Goal: Task Accomplishment & Management: Manage account settings

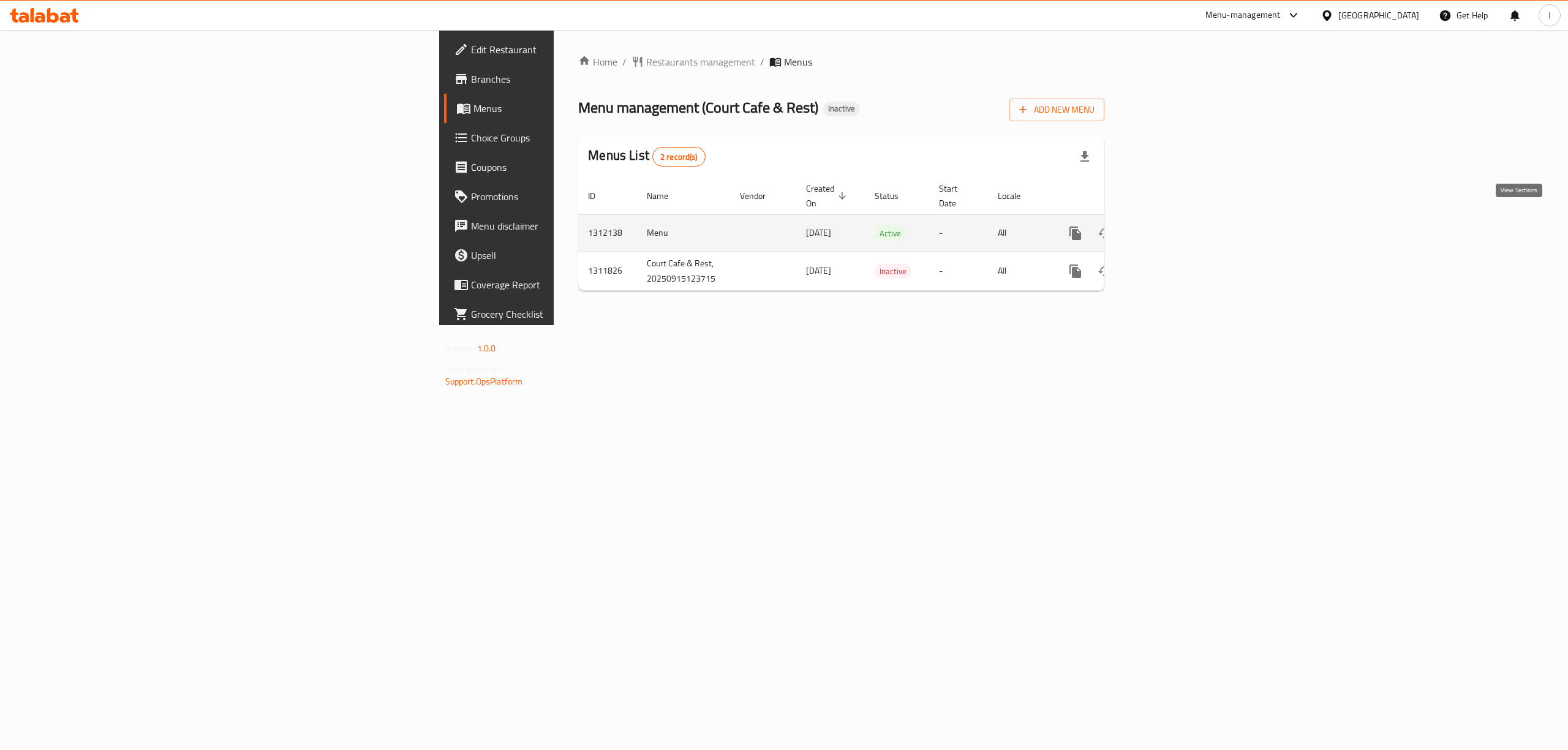
click at [1169, 228] on icon "enhanced table" at bounding box center [1164, 233] width 11 height 11
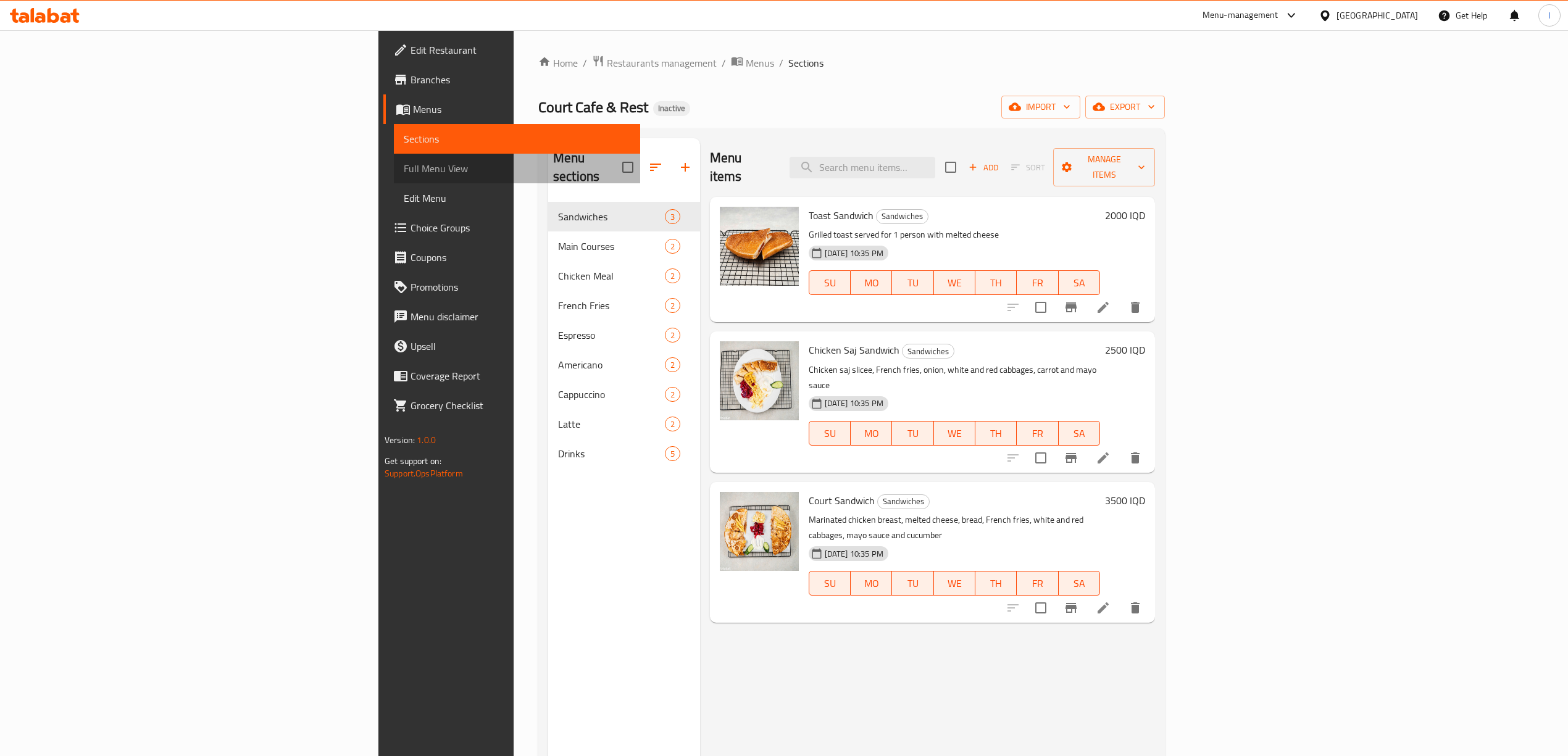
click at [404, 167] on span "Full Menu View" at bounding box center [517, 168] width 227 height 15
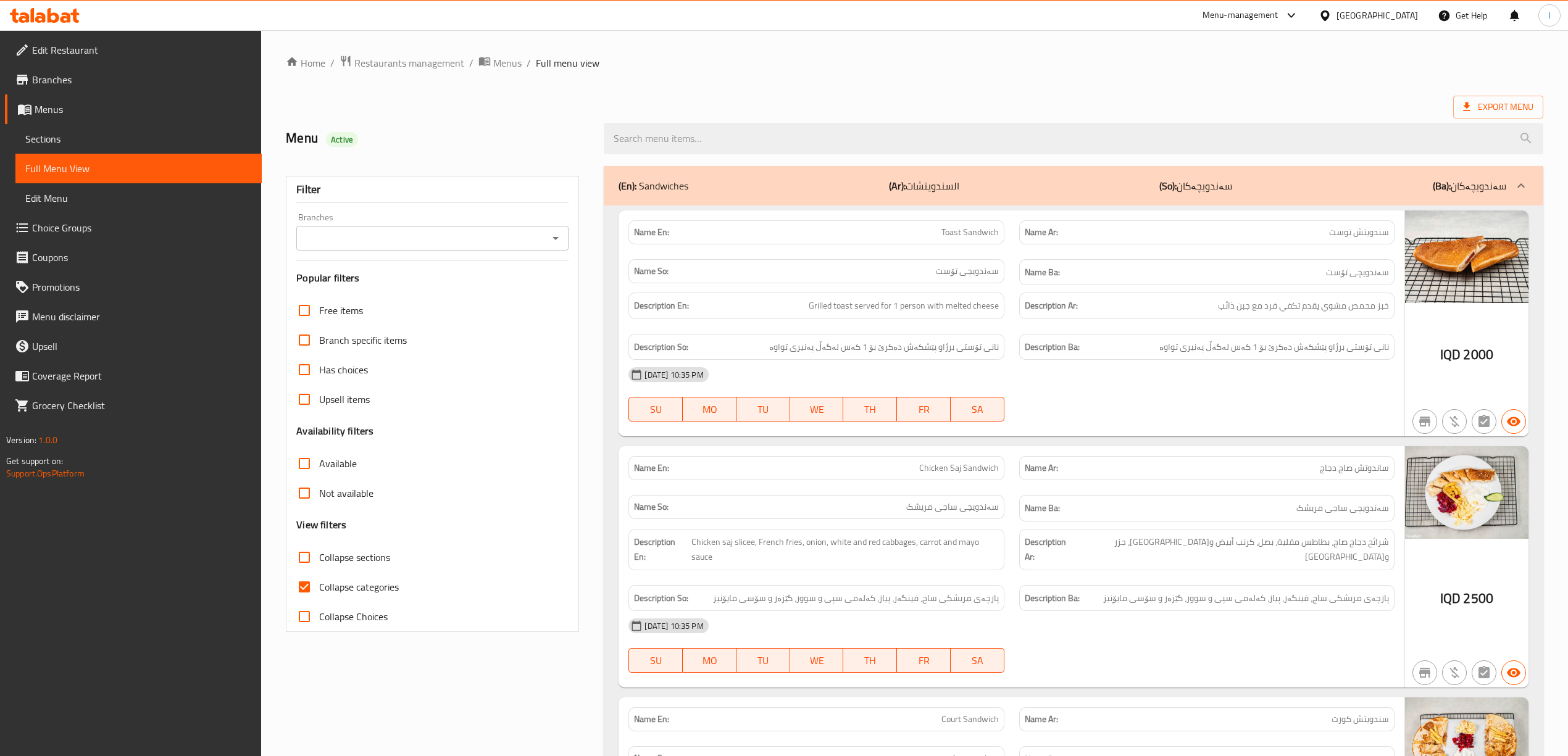
click at [1073, 454] on div "Name Ar: ساندوتش صاج دجاج" at bounding box center [1207, 468] width 390 height 39
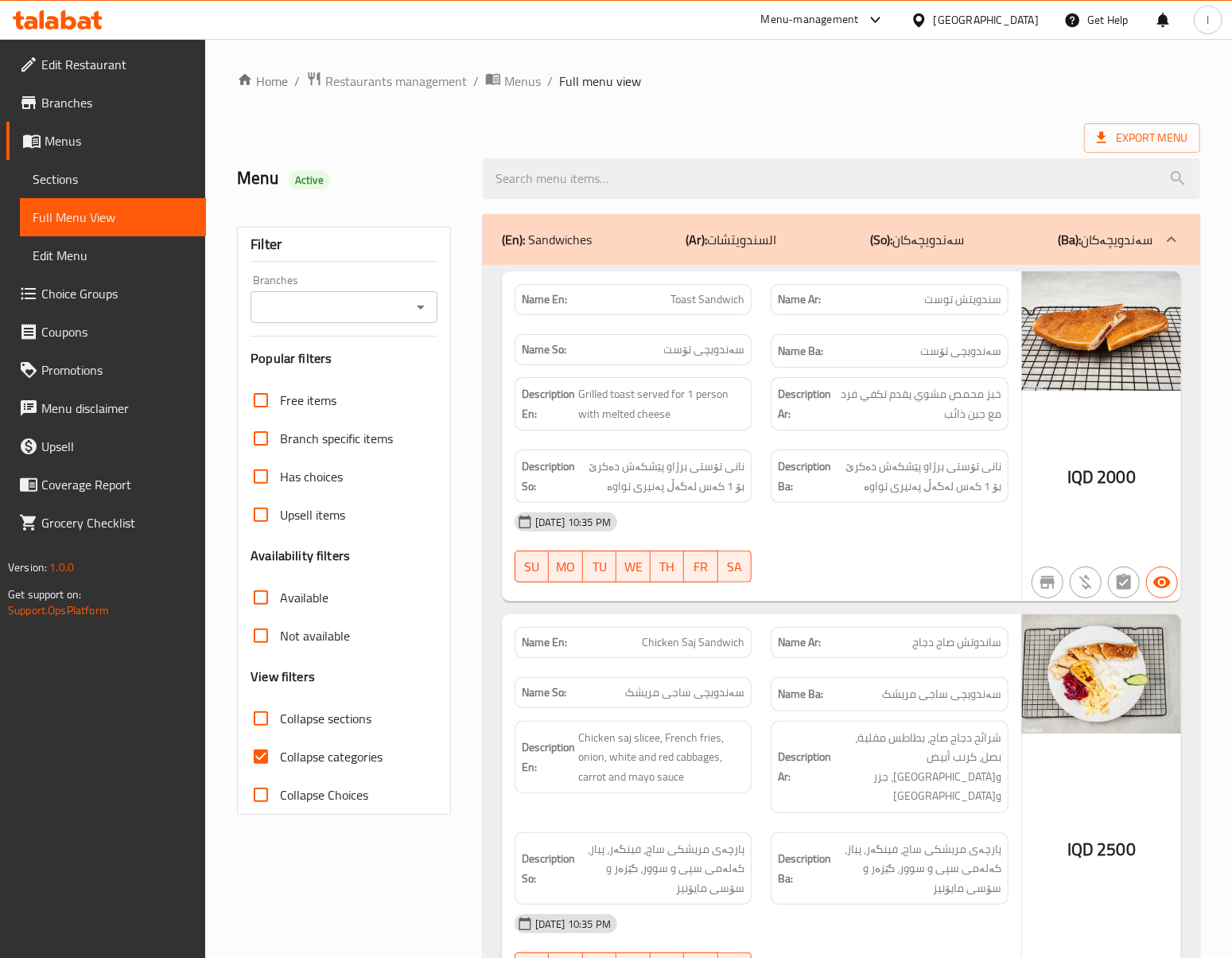
click at [351, 313] on input "Branches" at bounding box center [331, 307] width 152 height 22
drag, startPoint x: 288, startPoint y: 393, endPoint x: 299, endPoint y: 383, distance: 14.9
click at [299, 383] on ul "All Court Cafe & Rest, Shabaneka" at bounding box center [345, 373] width 186 height 89
click at [299, 383] on span "Court Cafe & Rest, Shabaneka" at bounding box center [345, 386] width 160 height 39
type input "Court Cafe & Rest, Shabaneka"
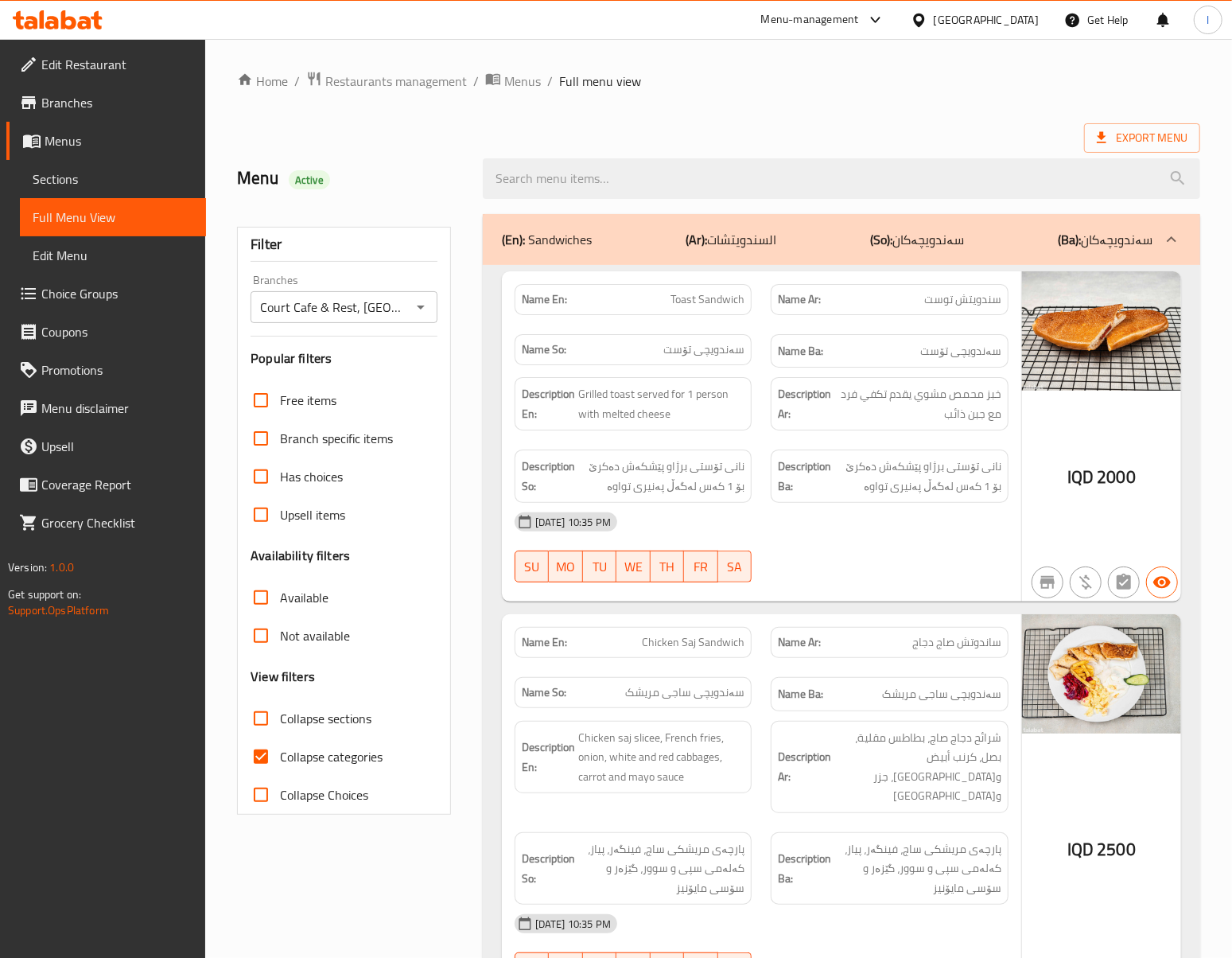
click at [316, 747] on span "Collapse categories" at bounding box center [332, 756] width 103 height 19
click at [280, 746] on input "Collapse categories" at bounding box center [260, 756] width 39 height 39
checkbox input "false"
click at [309, 719] on span "Collapse sections" at bounding box center [326, 718] width 91 height 19
click at [280, 719] on input "Collapse sections" at bounding box center [260, 718] width 39 height 39
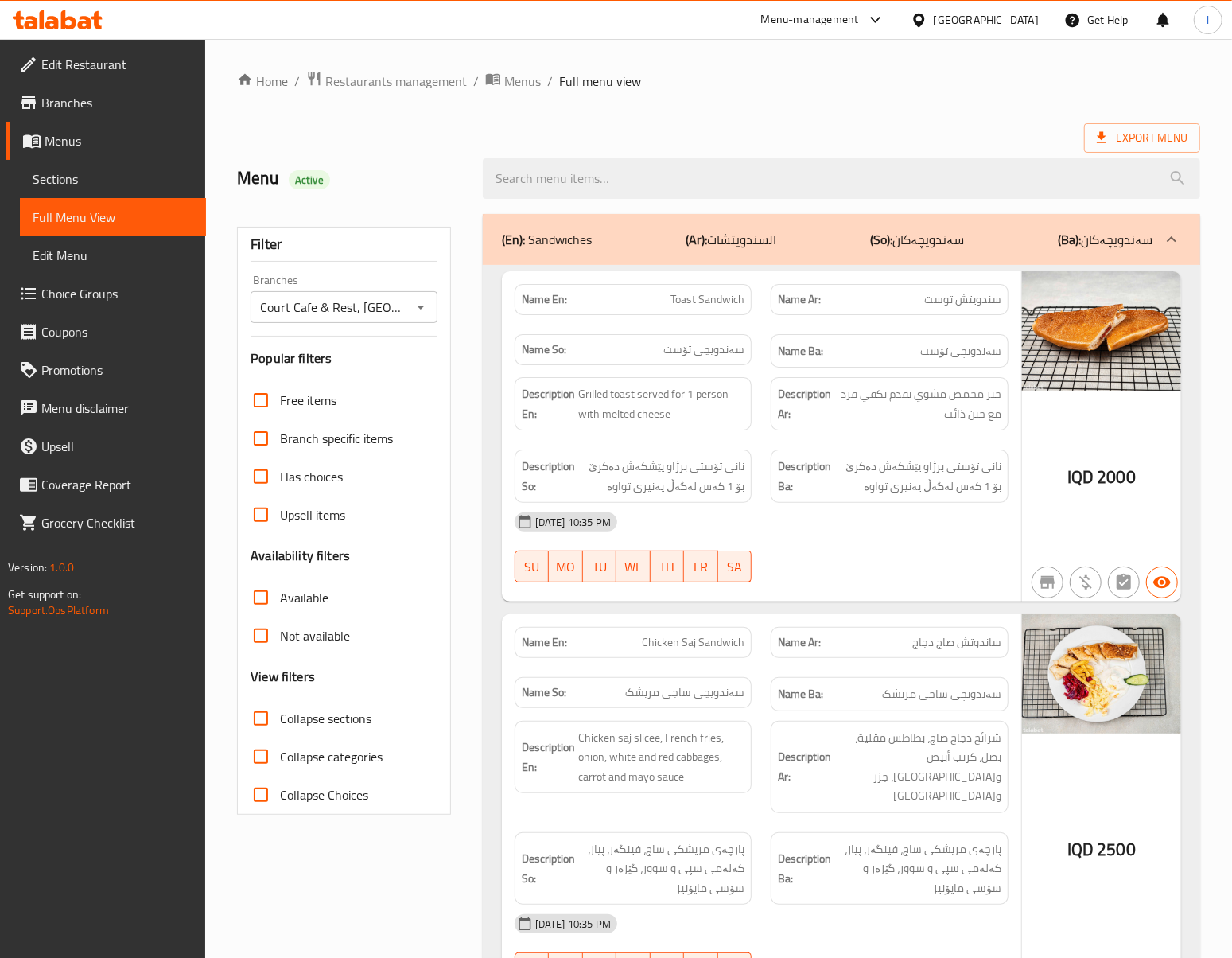
checkbox input "true"
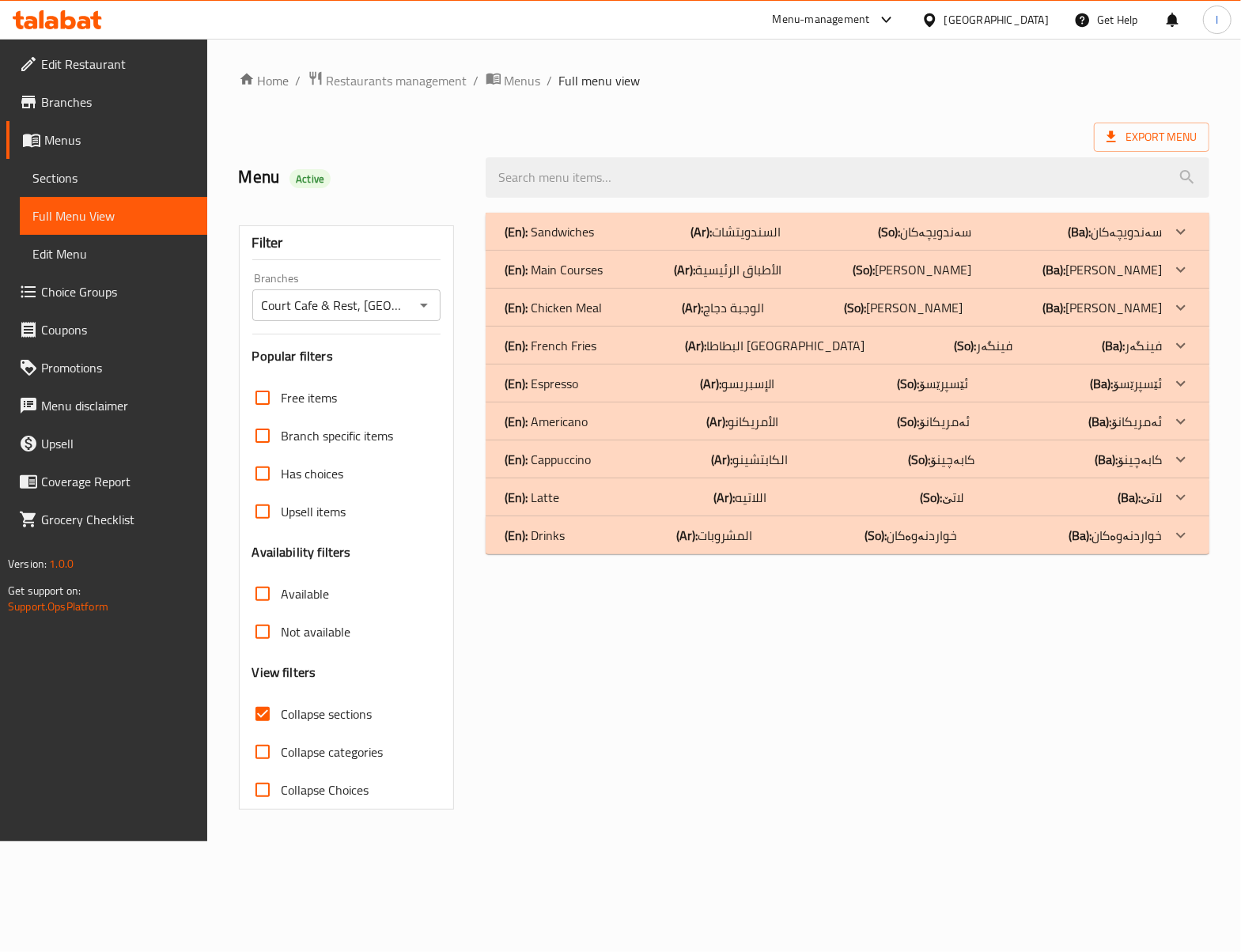
click at [673, 547] on div "(En): Drinks (Ar): المشروبات (So): خواردنەوەکان (Ba): خواردنەوەکان" at bounding box center [847, 535] width 724 height 38
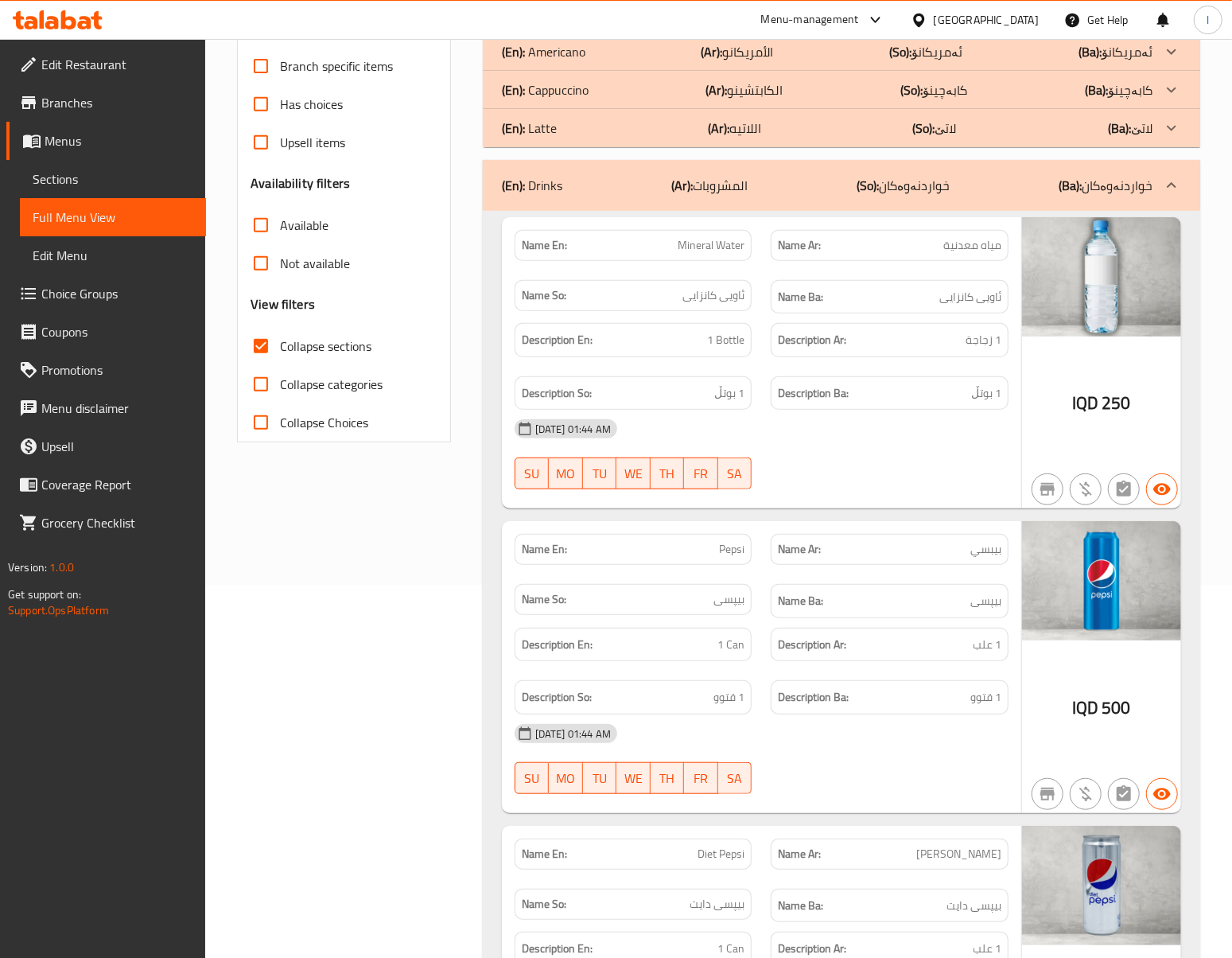
scroll to position [354, 0]
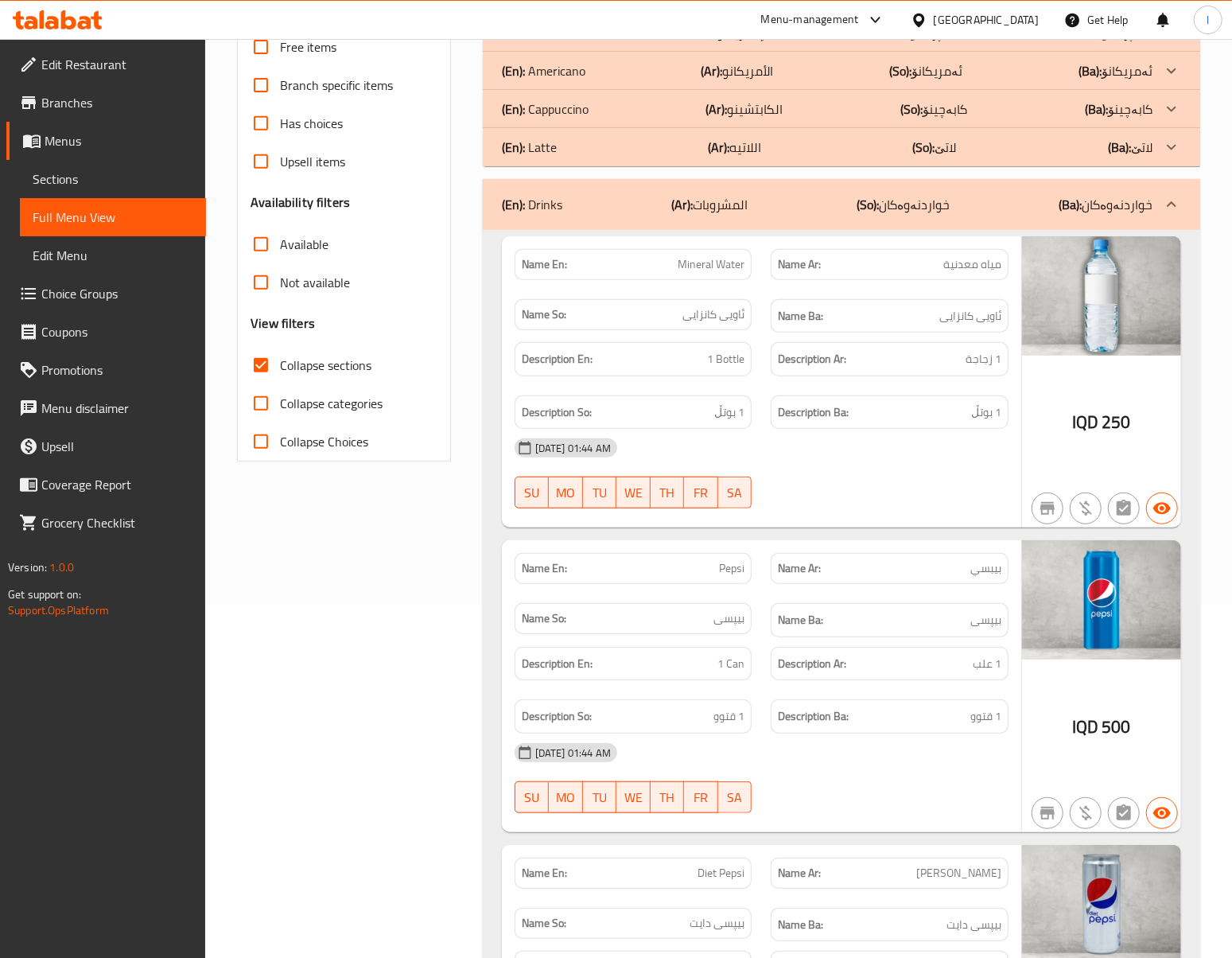
click at [414, 588] on div "Filter Branches Court Cafe & Rest, Shabaneka Branches Popular filters Free item…" at bounding box center [351, 819] width 246 height 1936
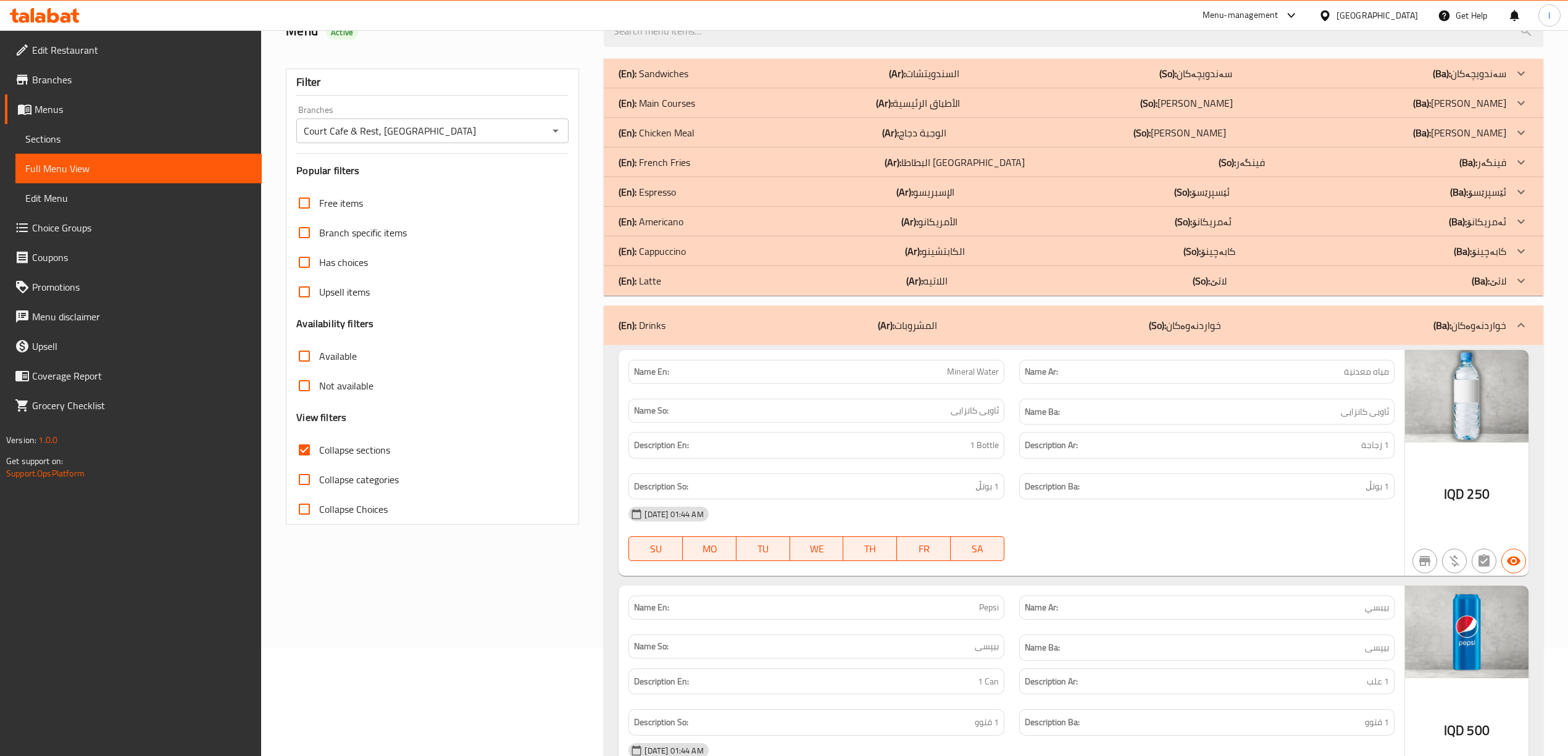
scroll to position [107, 0]
click at [910, 337] on div "(En): Drinks (Ar): المشروبات (So): خواردنەوەکان (Ba): خواردنەوەکان" at bounding box center [1073, 325] width 939 height 39
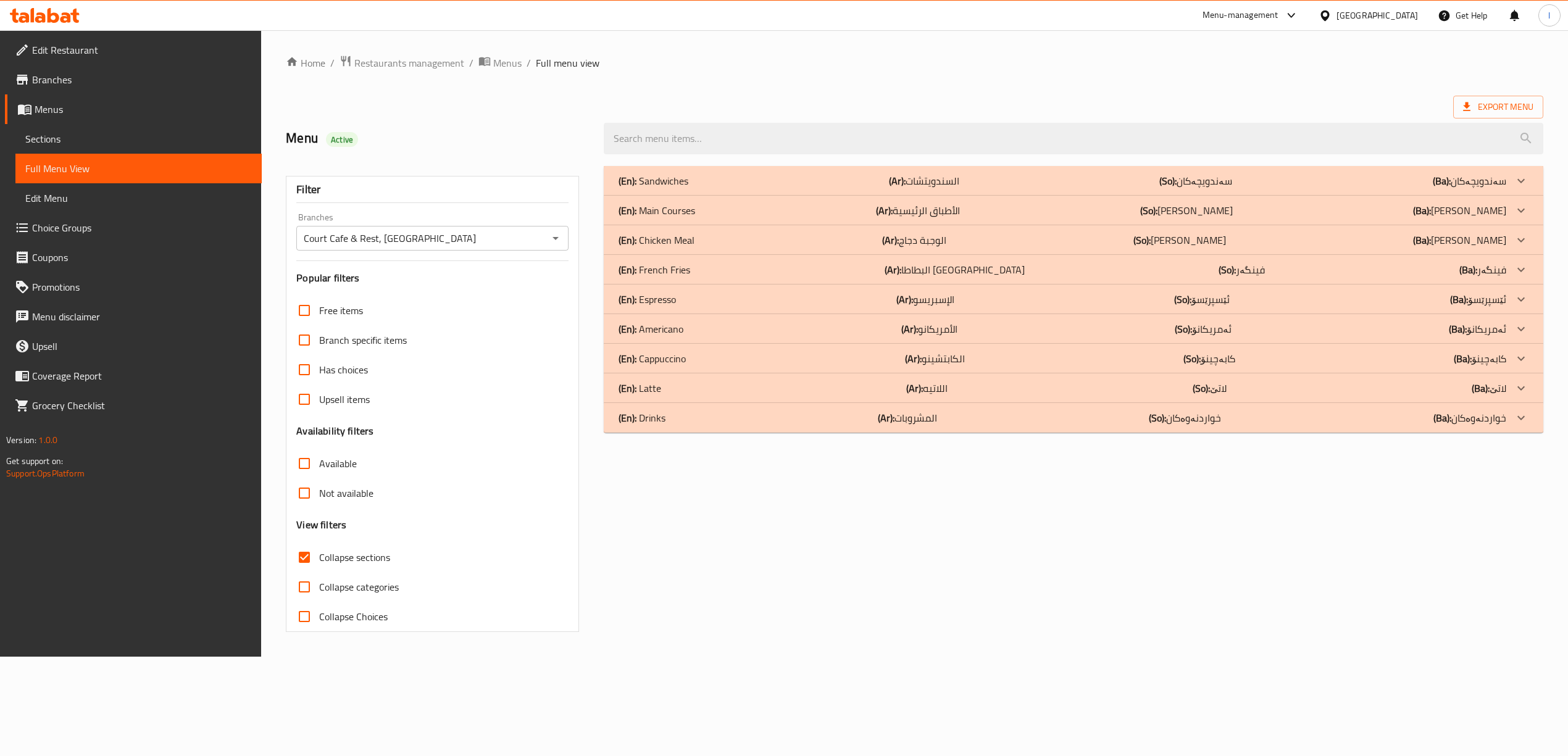
scroll to position [0, 0]
click at [766, 218] on div "(En): Main Courses (Ar): الأطباق الرئيسية (So): ژەمە سەرەکییەکان (Ba): ژەمە سەر…" at bounding box center [1071, 210] width 895 height 15
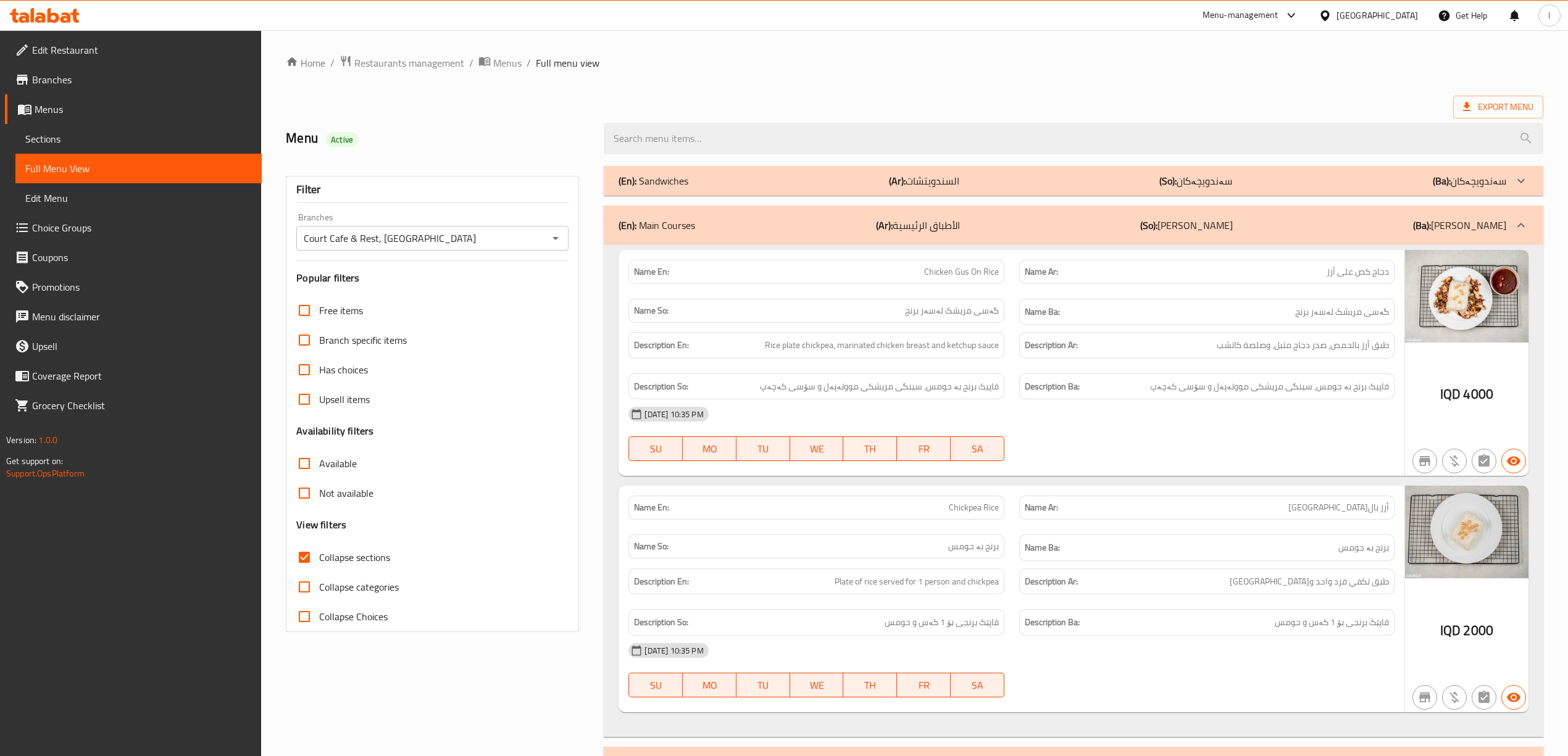
click at [1206, 210] on div "(En): Main Courses (Ar): الأطباق الرئيسية (So): ژەمە سەرەکییەکان (Ba): ژەمە سەر…" at bounding box center [1073, 224] width 939 height 39
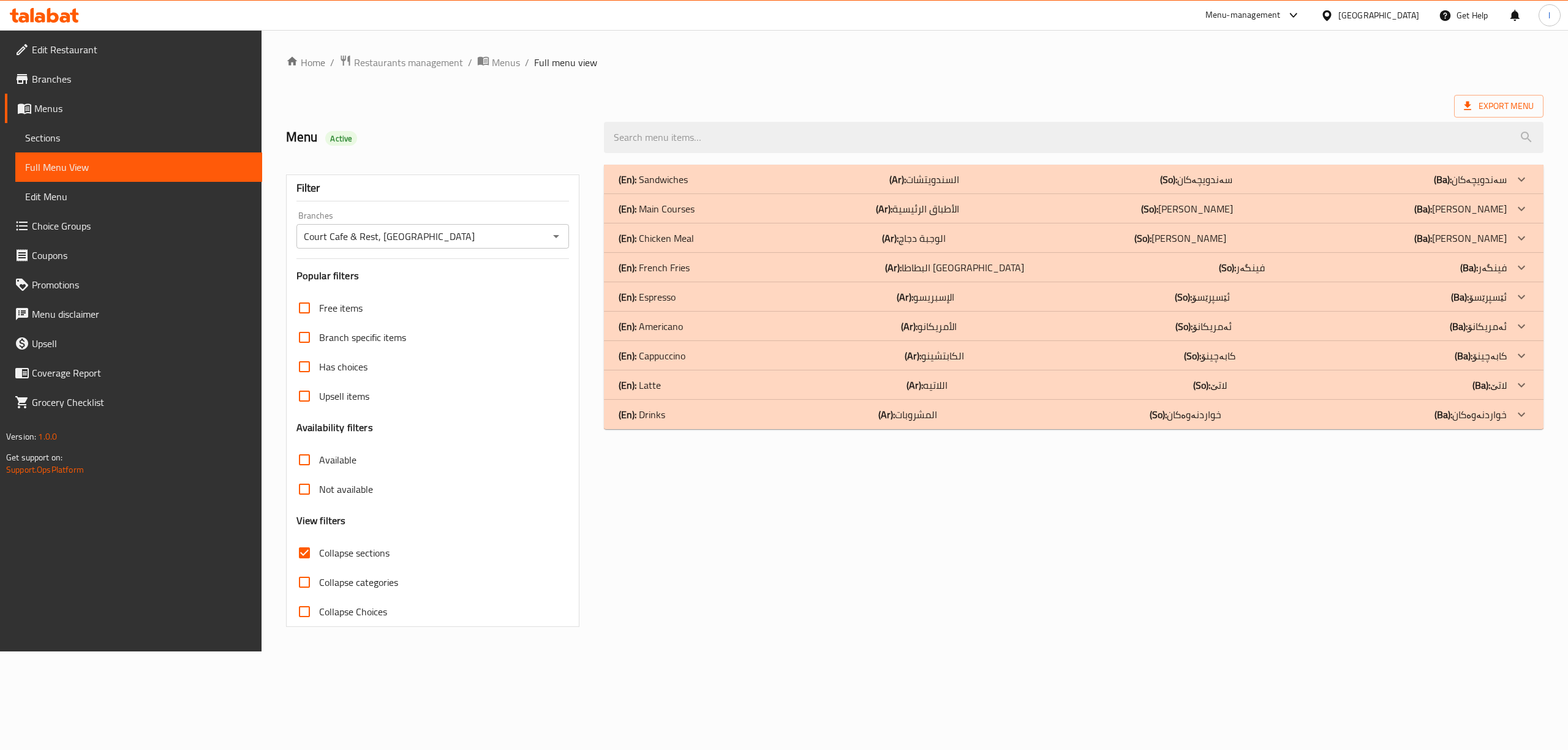
click at [1215, 169] on div "(En): Sandwiches (Ar): السندويتشات (So): سەندویچەکان (Ba): سەندویچەکان" at bounding box center [1074, 179] width 940 height 30
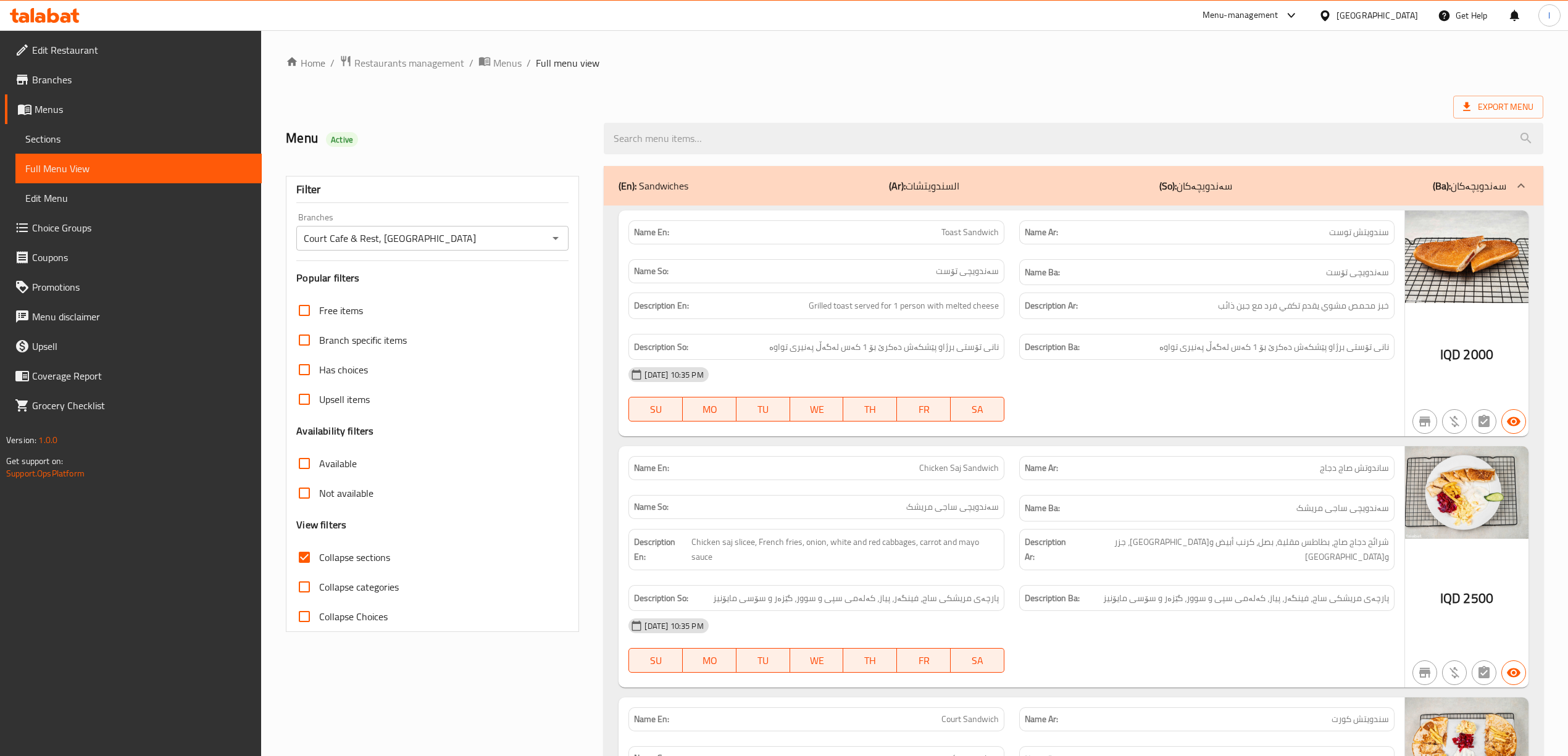
click at [1264, 198] on div "(En): Sandwiches (Ar): السندويتشات (So): سەندویچەکان (Ba): سەندویچەکان" at bounding box center [1073, 185] width 939 height 39
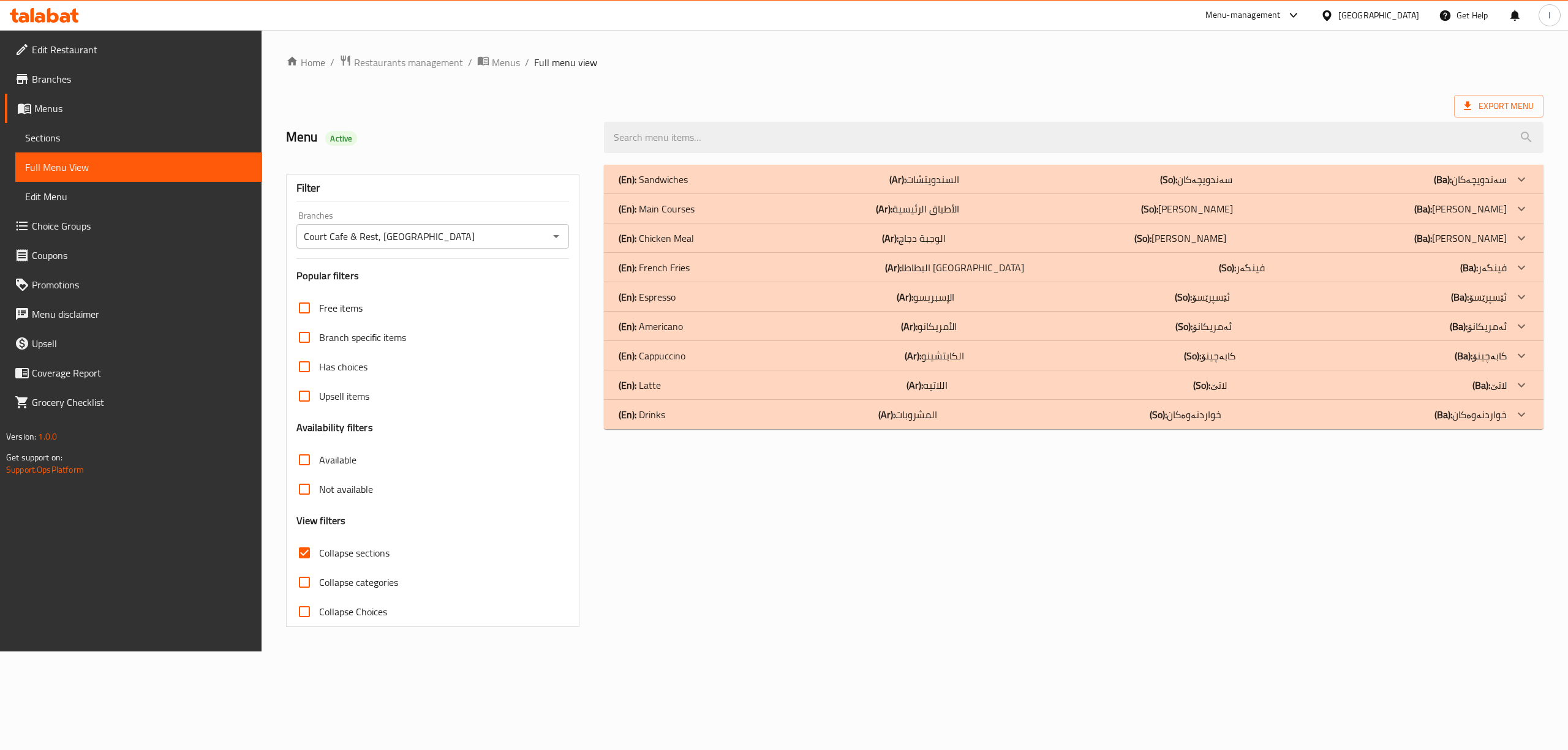
click at [693, 363] on div "(En): Cappuccino (Ar): الكابتشينو (So): كابەچينۆ (Ba): كابەچينۆ" at bounding box center [1062, 355] width 888 height 14
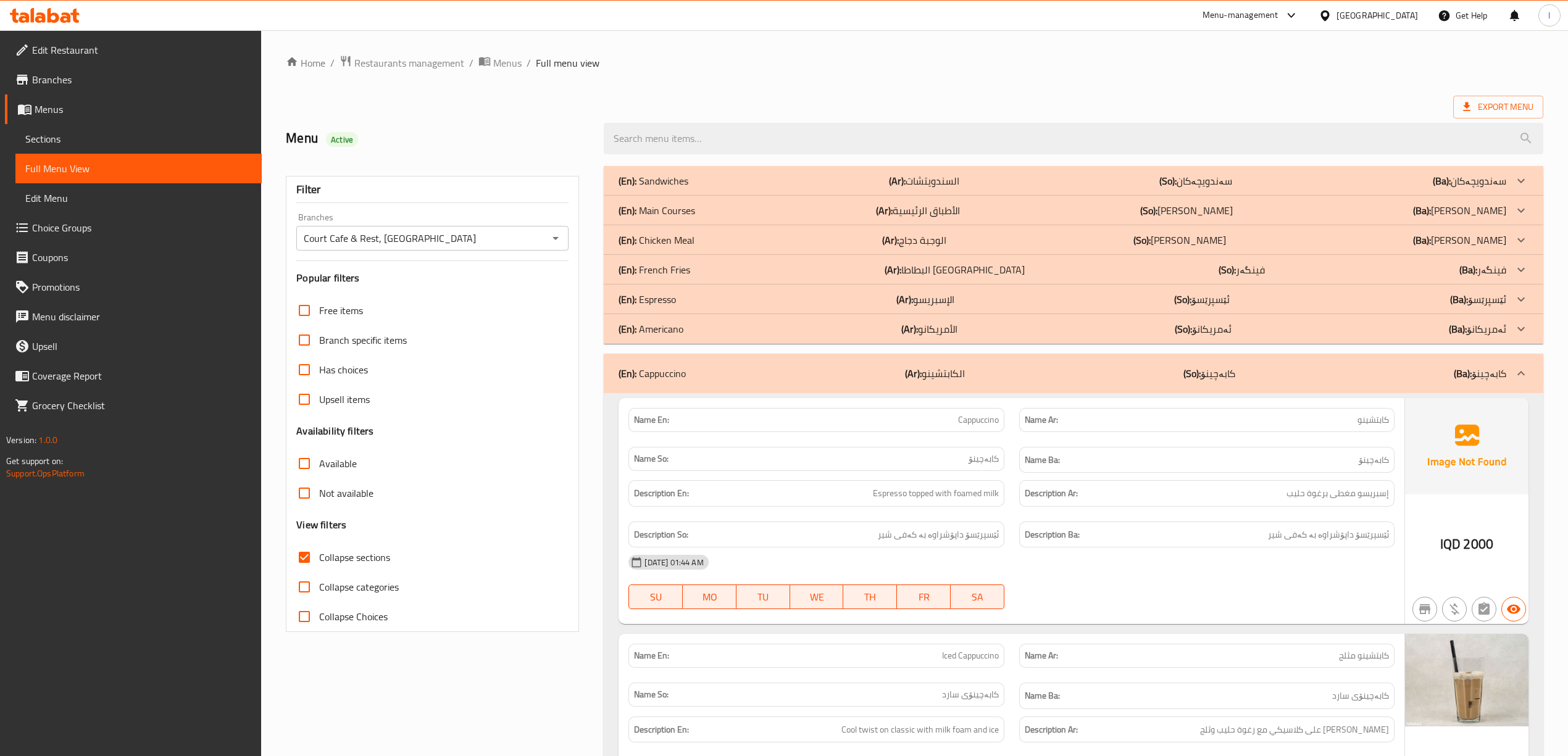
click at [8, 13] on div at bounding box center [45, 15] width 89 height 25
click at [12, 13] on icon at bounding box center [14, 15] width 8 height 14
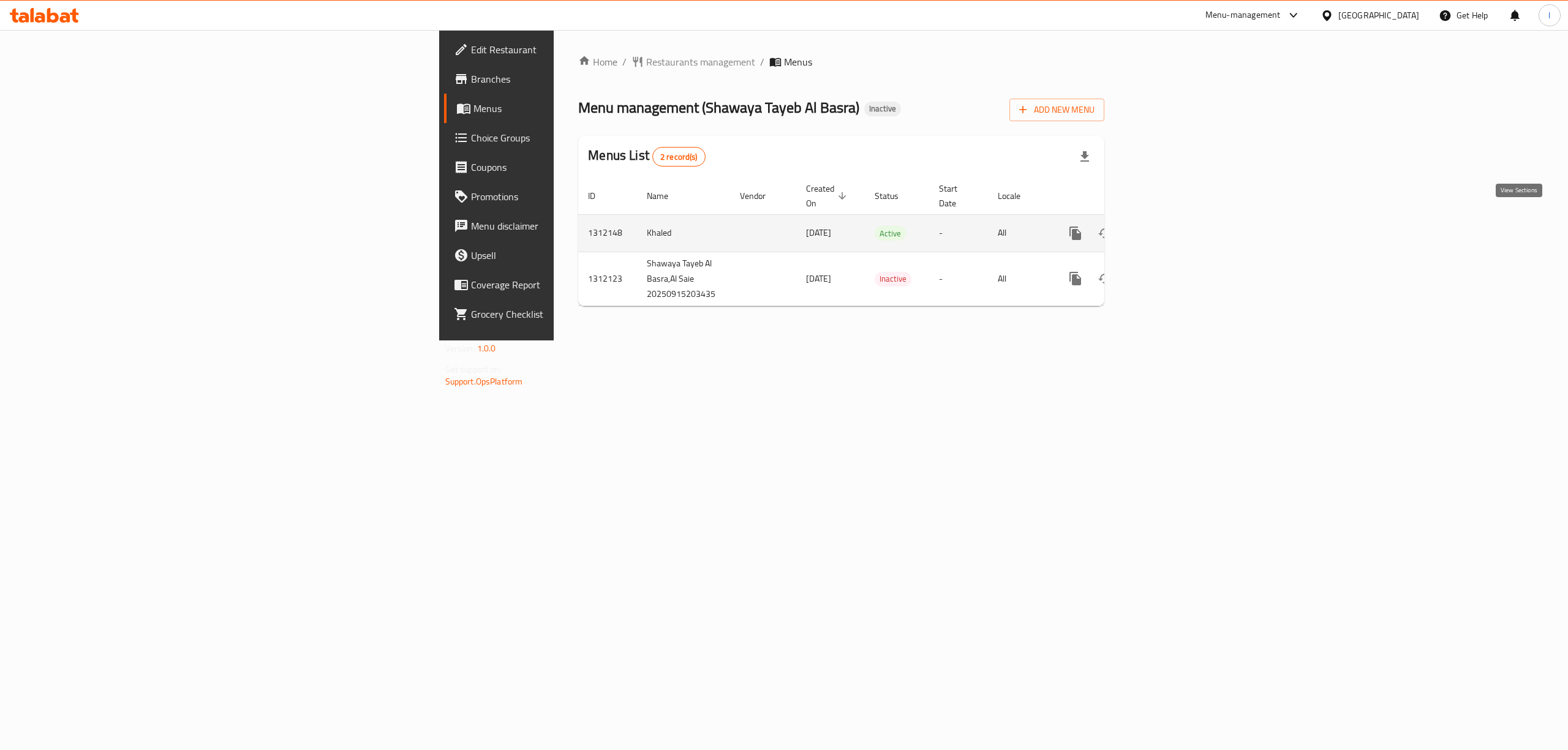
click at [1178, 221] on link "enhanced table" at bounding box center [1164, 233] width 30 height 30
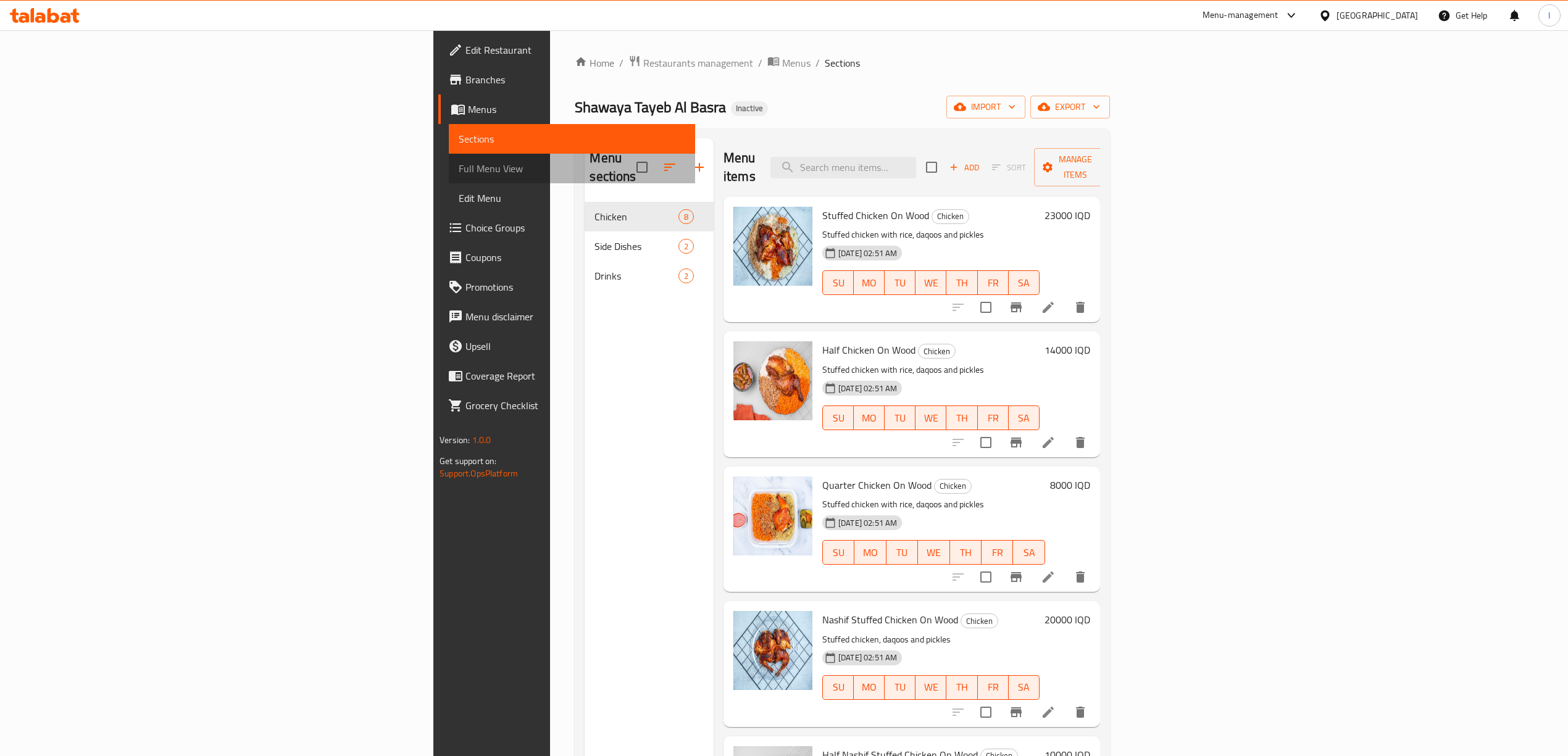
click at [449, 157] on link "Full Menu View" at bounding box center [572, 168] width 246 height 30
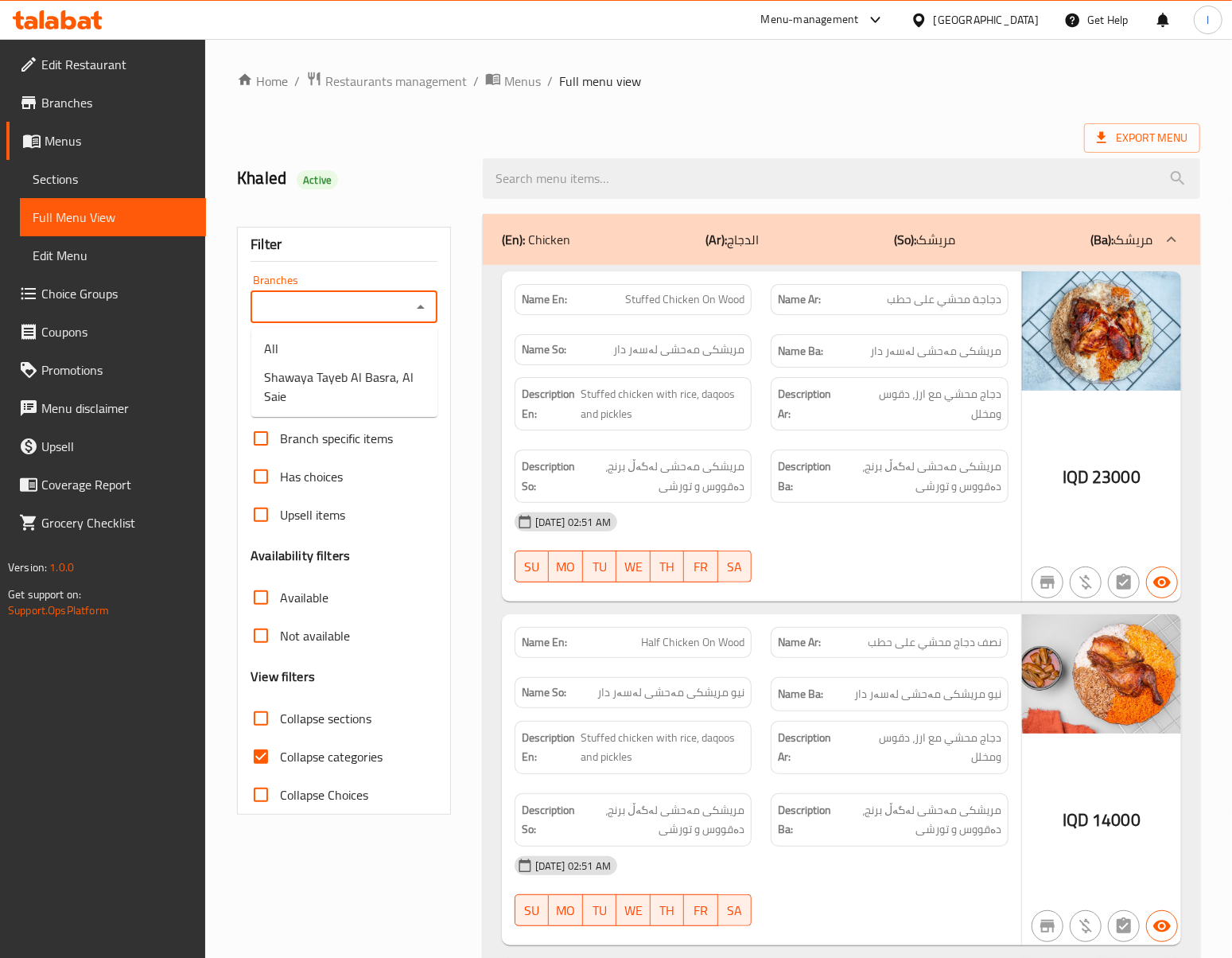
click at [375, 300] on input "Branches" at bounding box center [331, 307] width 152 height 22
click at [354, 376] on span "Shawaya Tayeb Al Basra, Al Saie" at bounding box center [345, 386] width 160 height 39
type input "Shawaya Tayeb Al Basra, Al Saie"
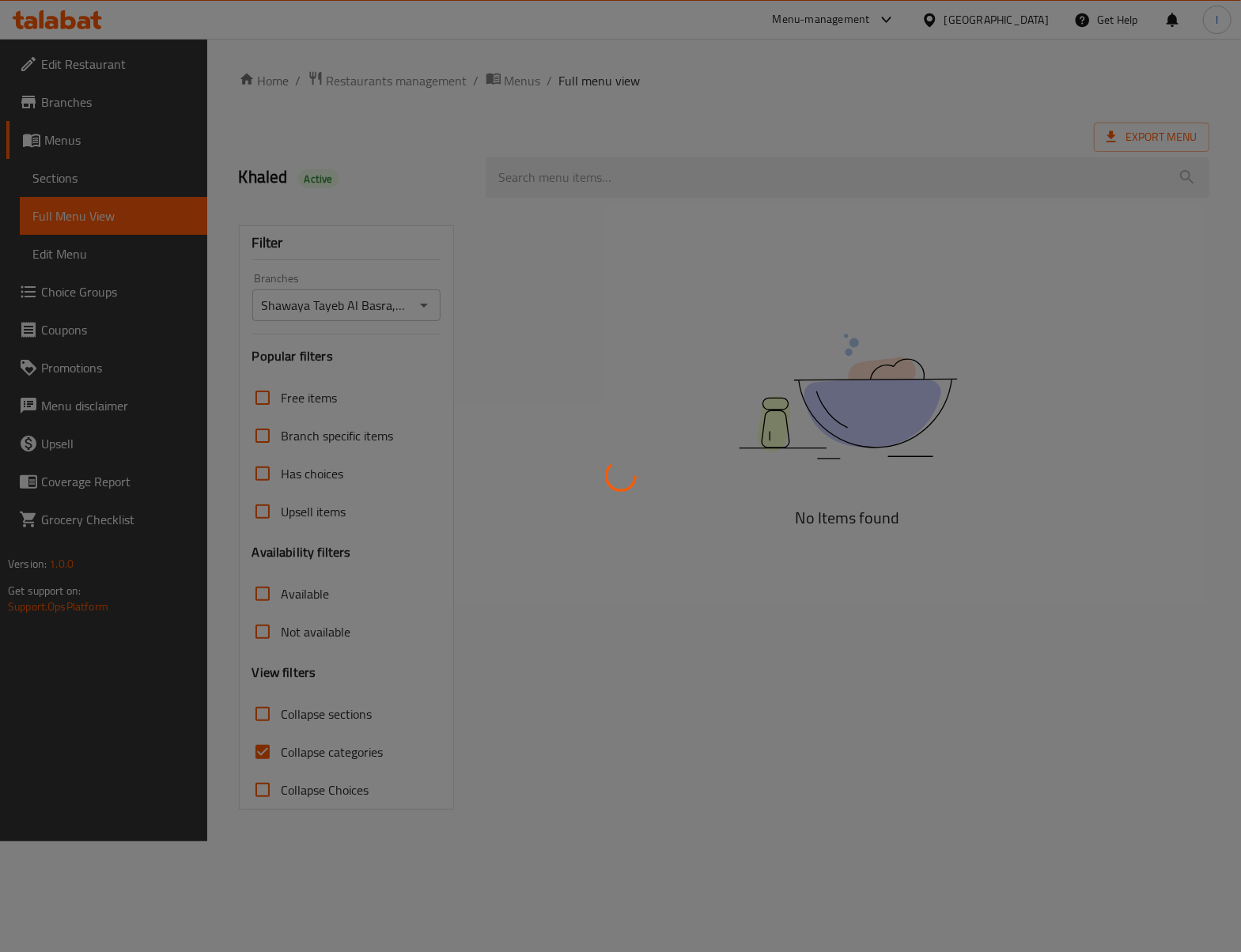
click at [210, 803] on div at bounding box center [620, 476] width 1241 height 952
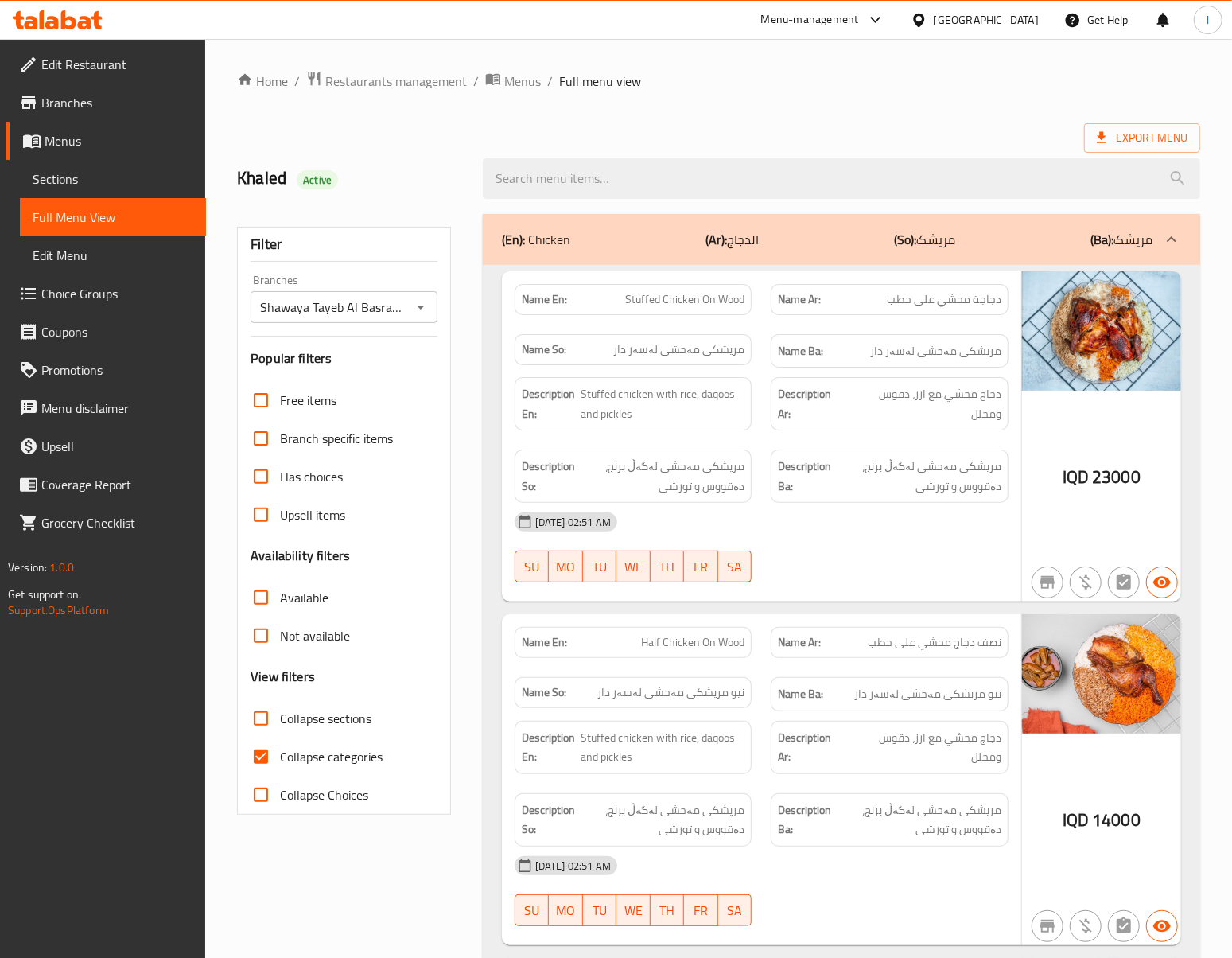
click at [262, 762] on input "Collapse categories" at bounding box center [260, 756] width 39 height 39
checkbox input "false"
click at [682, 421] on span "Stuffed chicken with rice, daqoos and pickles" at bounding box center [662, 403] width 163 height 39
click at [879, 535] on div "[DATE] 02:51 AM" at bounding box center [762, 522] width 513 height 39
click at [777, 491] on div "Description Ba: مریشکی مەحشی لەگەڵ برنج، دەقووس و تورشی" at bounding box center [889, 477] width 238 height 53
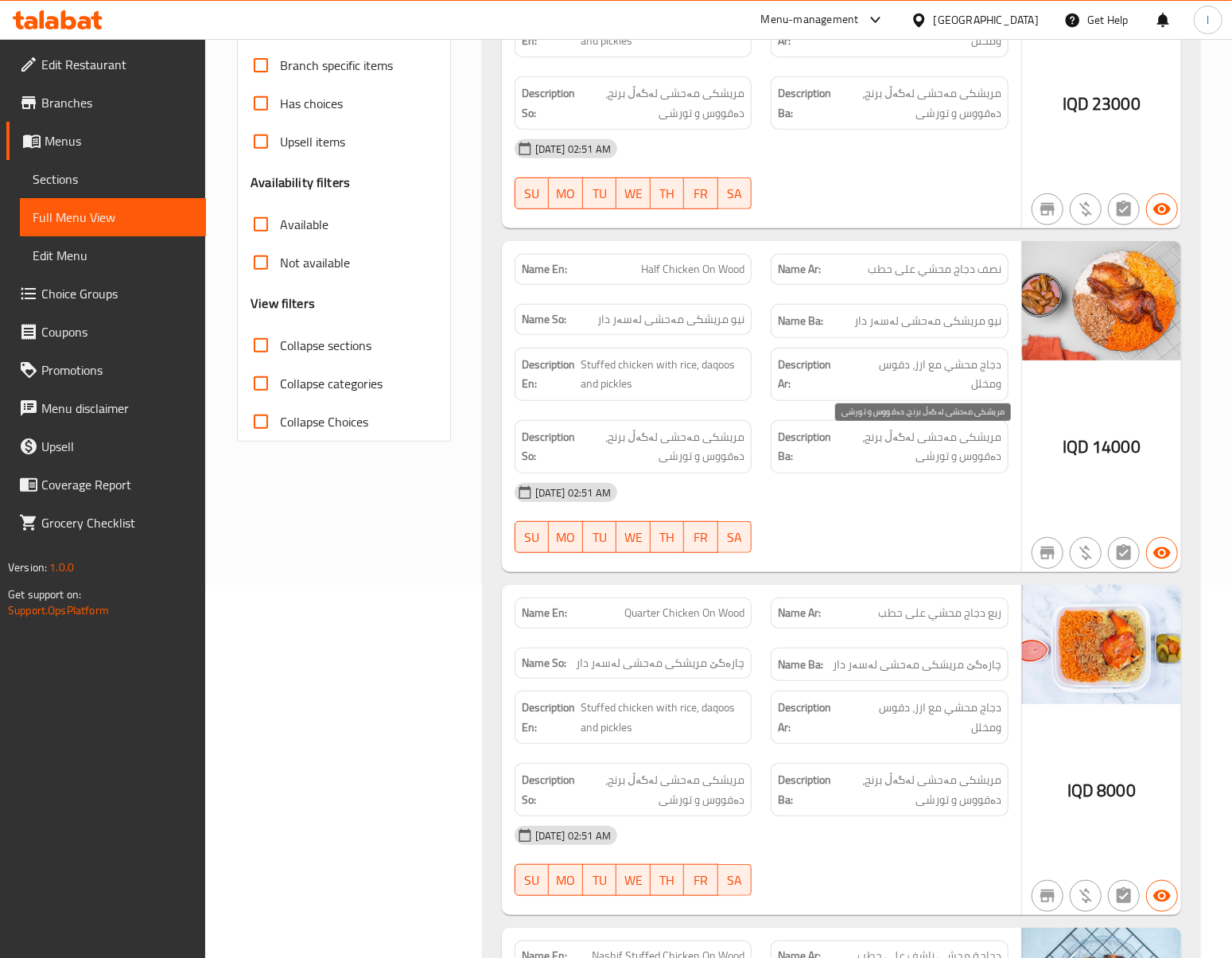
scroll to position [354, 0]
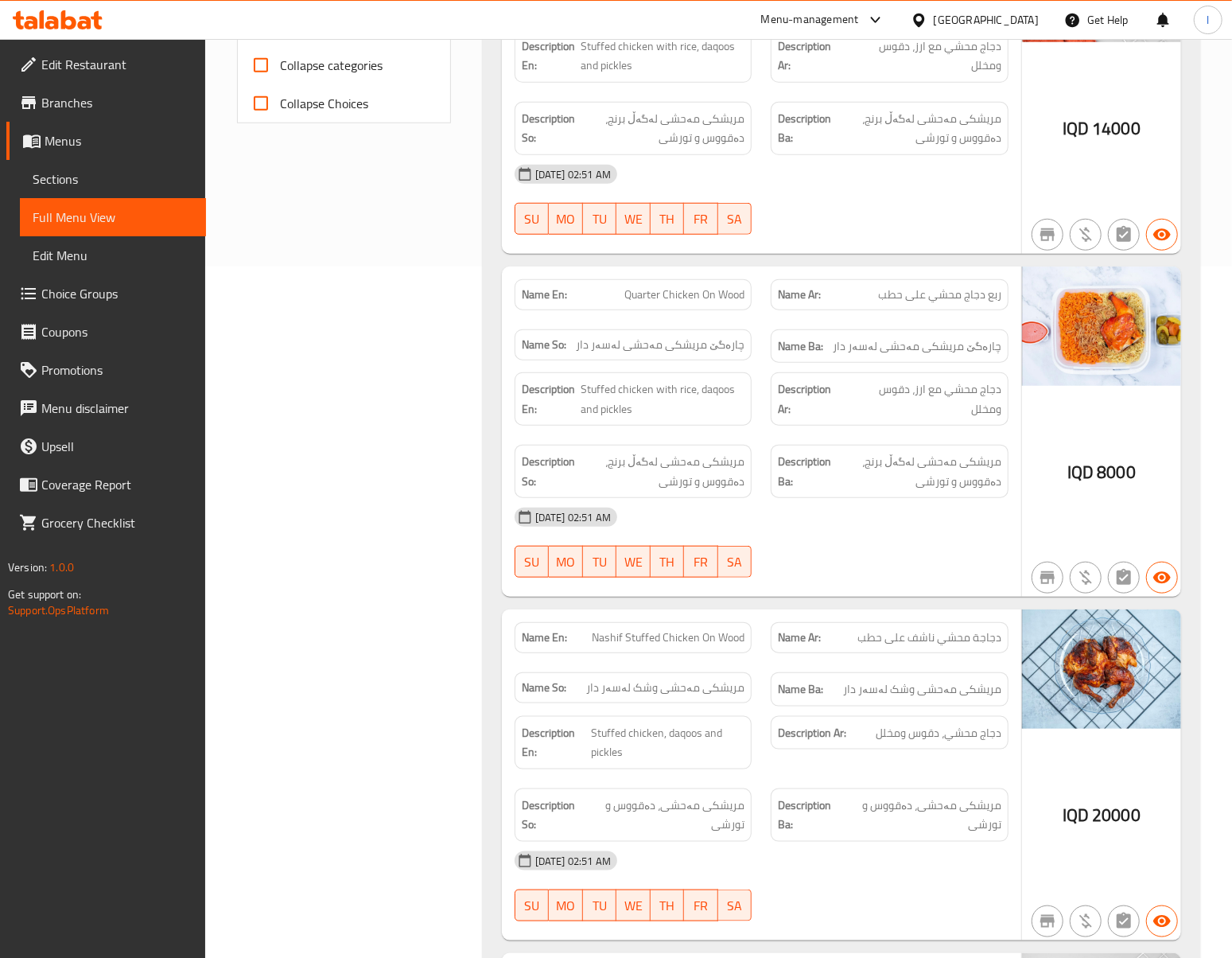
scroll to position [707, 0]
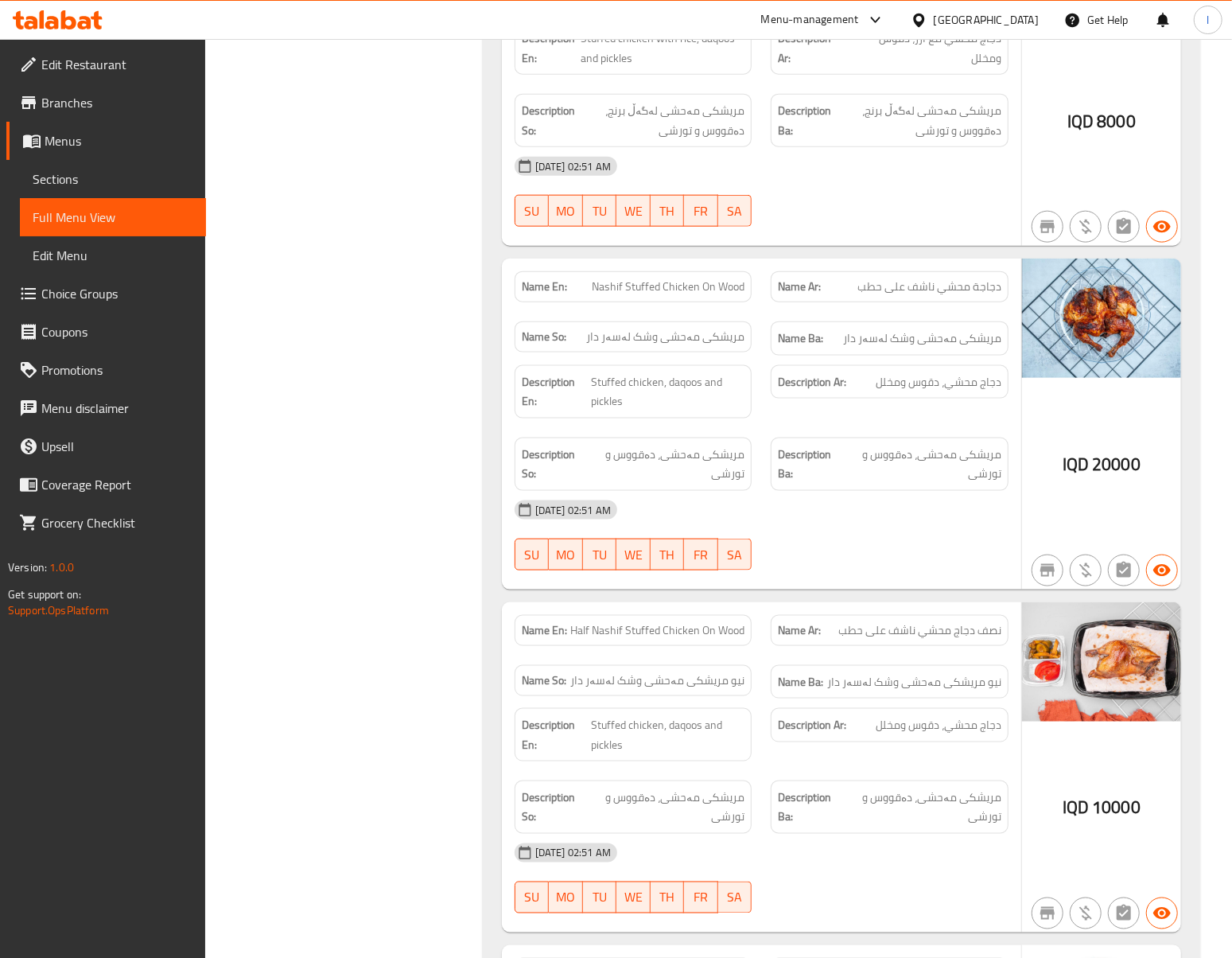
scroll to position [1061, 0]
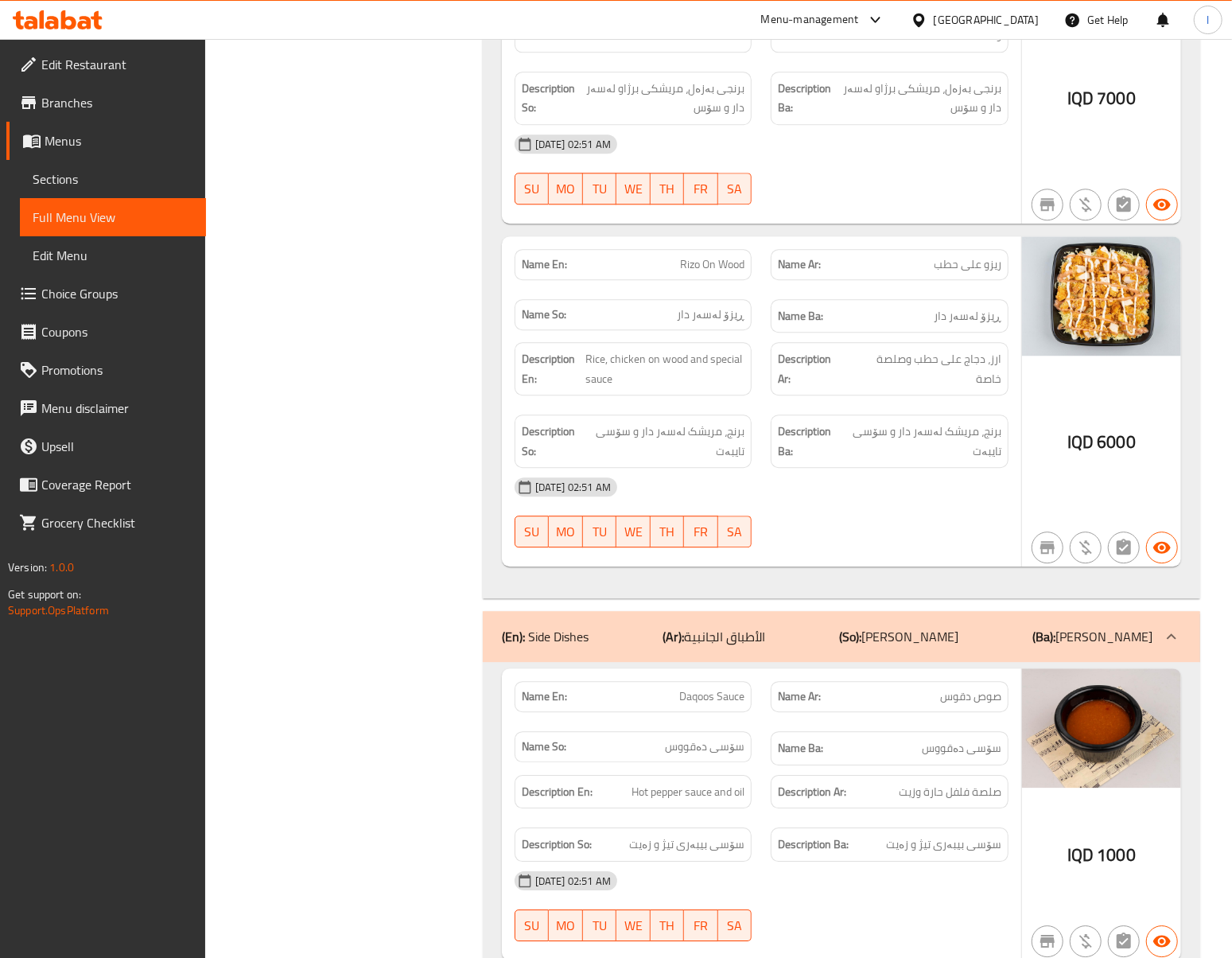
scroll to position [2121, 0]
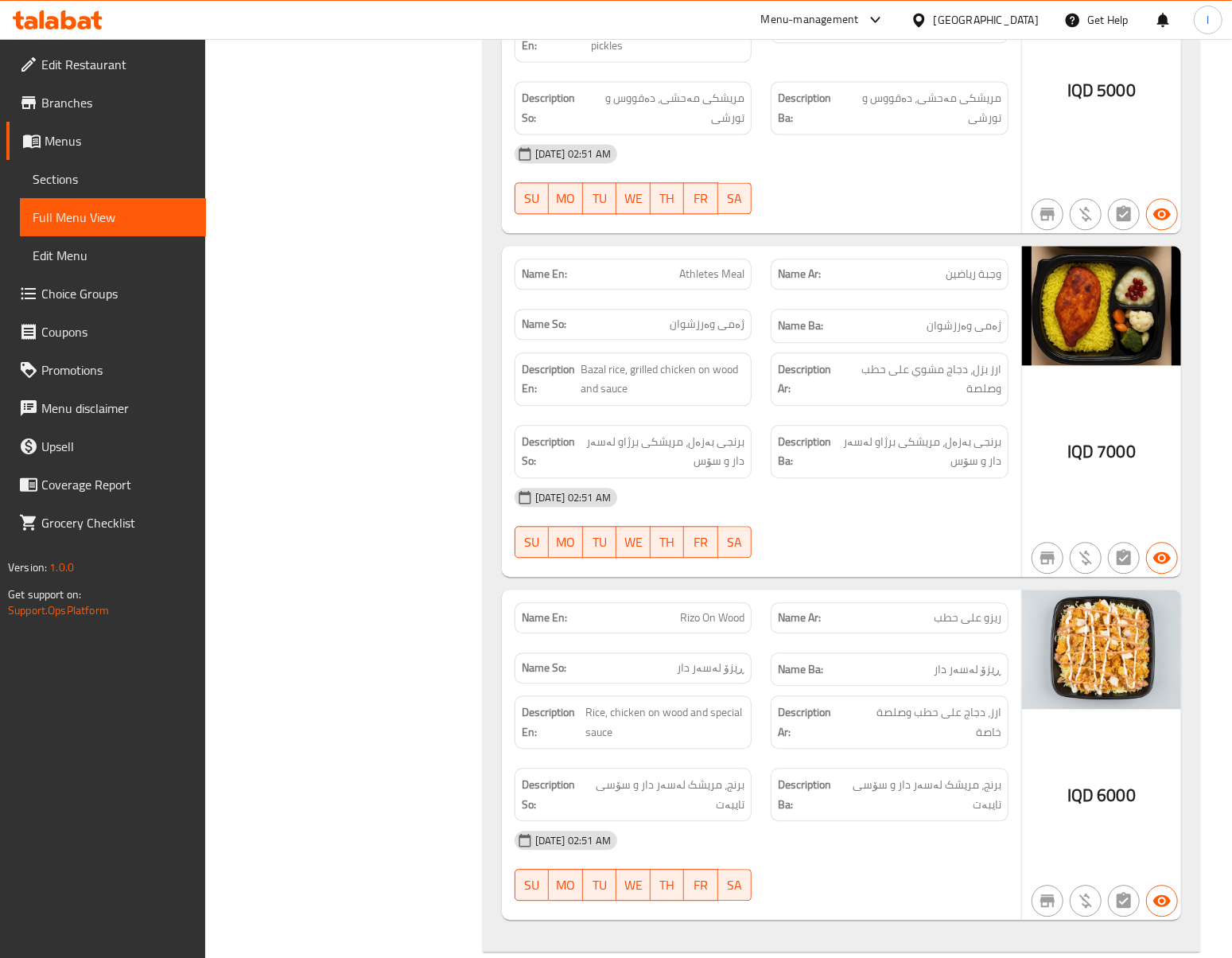
click at [701, 282] on span "Athletes Meal" at bounding box center [712, 273] width 65 height 17
drag, startPoint x: 703, startPoint y: 293, endPoint x: 704, endPoint y: 285, distance: 8.1
click at [703, 282] on span "Athletes Meal" at bounding box center [712, 273] width 65 height 17
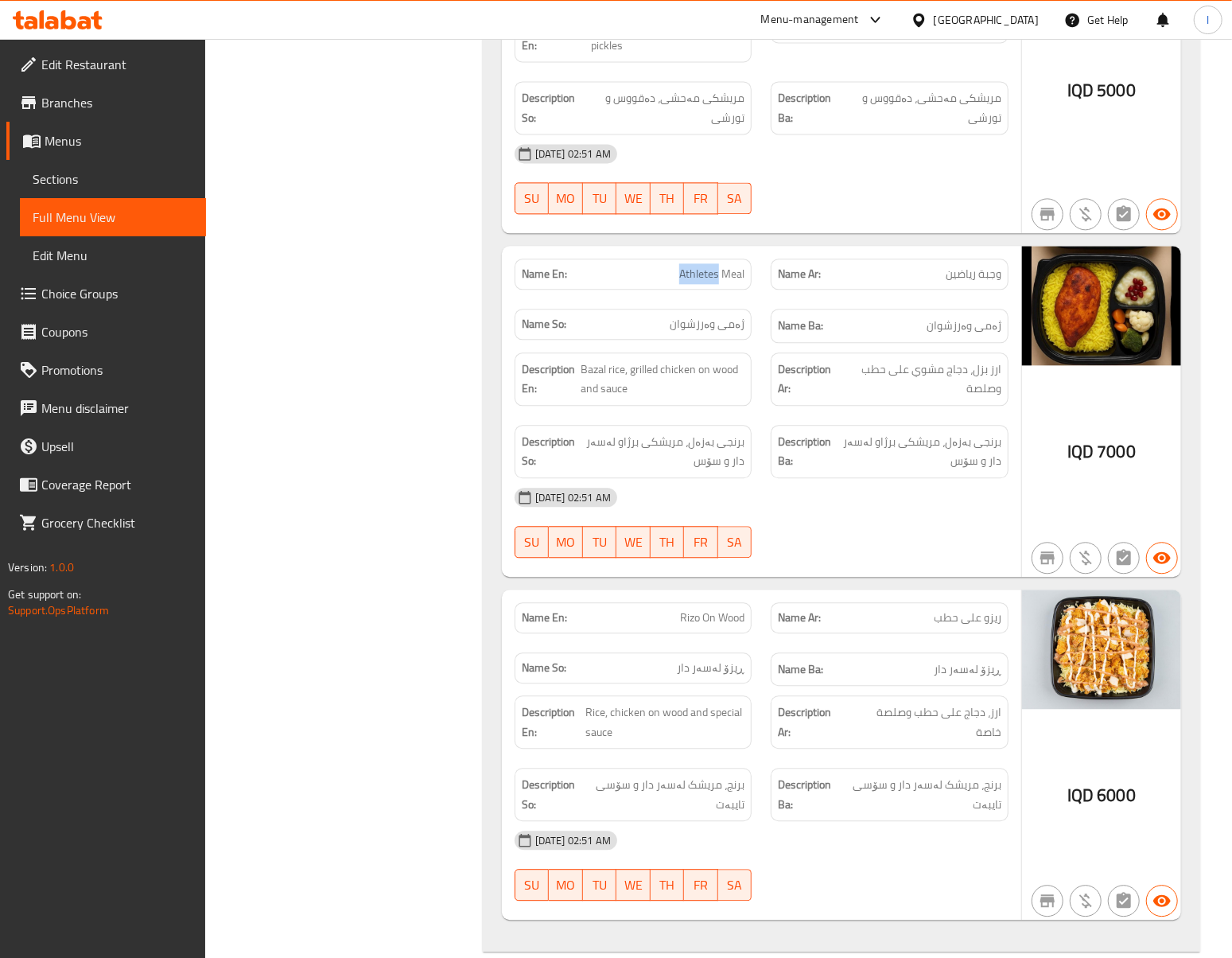
click at [704, 282] on span "Athletes Meal" at bounding box center [712, 273] width 65 height 17
click at [706, 281] on span "Athletes Meal" at bounding box center [712, 273] width 65 height 17
click at [359, 306] on div "Filter Branches Shawaya Tayeb Al Basra, Al Saie Branches Popular filters Free i…" at bounding box center [351, 220] width 246 height 4274
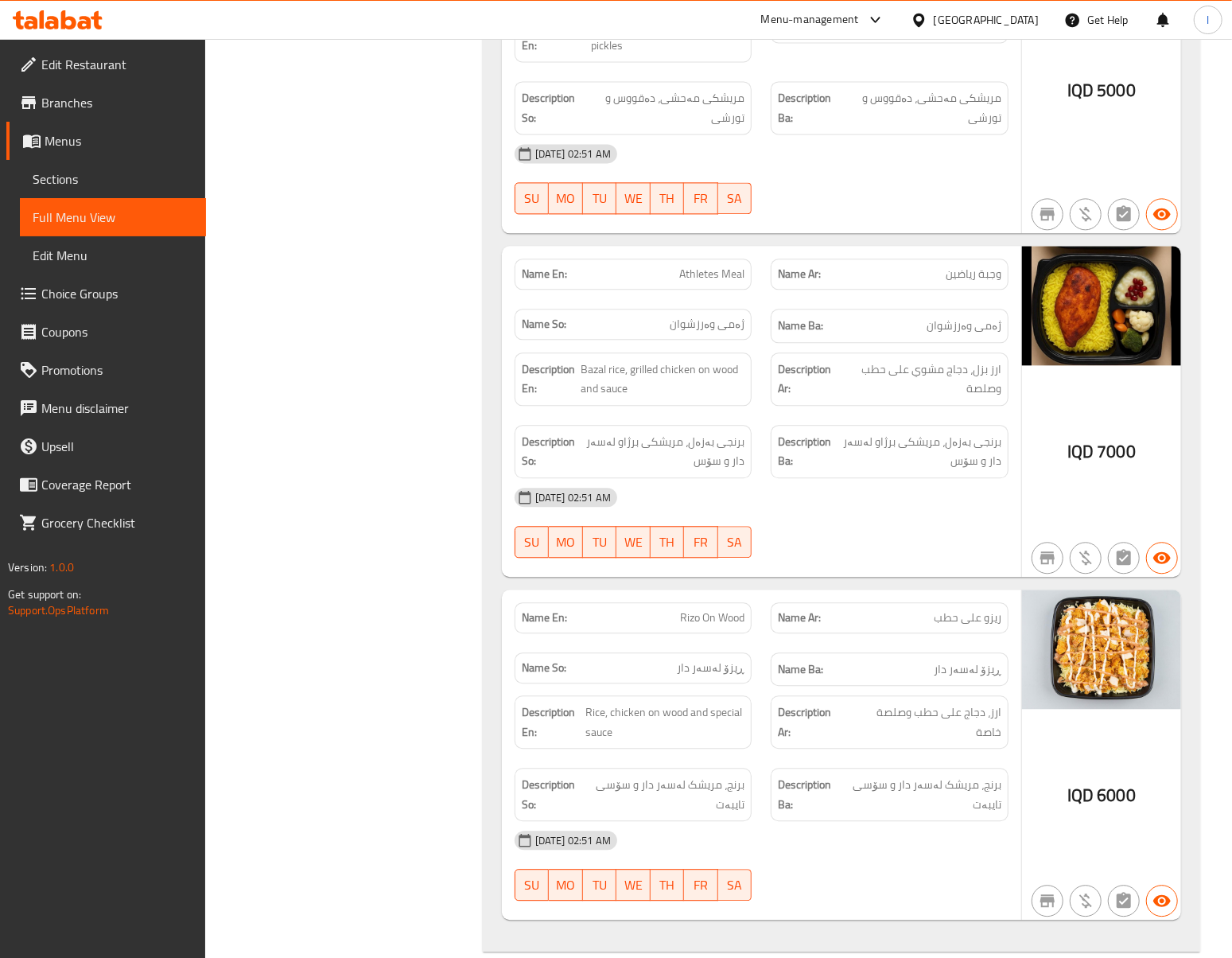
click at [394, 304] on div "Filter Branches Shawaya Tayeb Al Basra, Al Saie Branches Popular filters Free i…" at bounding box center [351, 220] width 246 height 4274
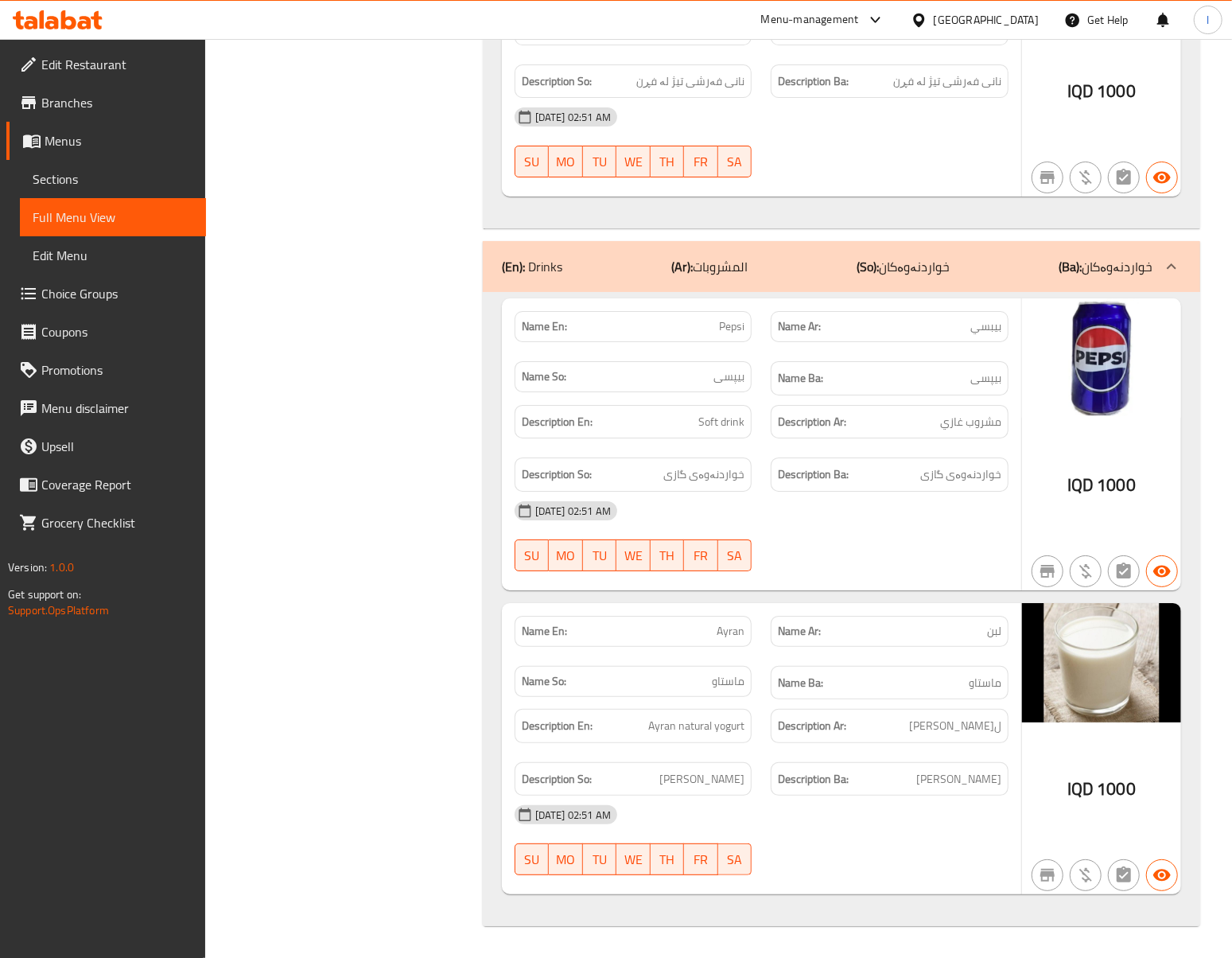
scroll to position [3568, 0]
click at [940, 732] on span "ل[PERSON_NAME]" at bounding box center [955, 726] width 92 height 20
copy span "رائب"
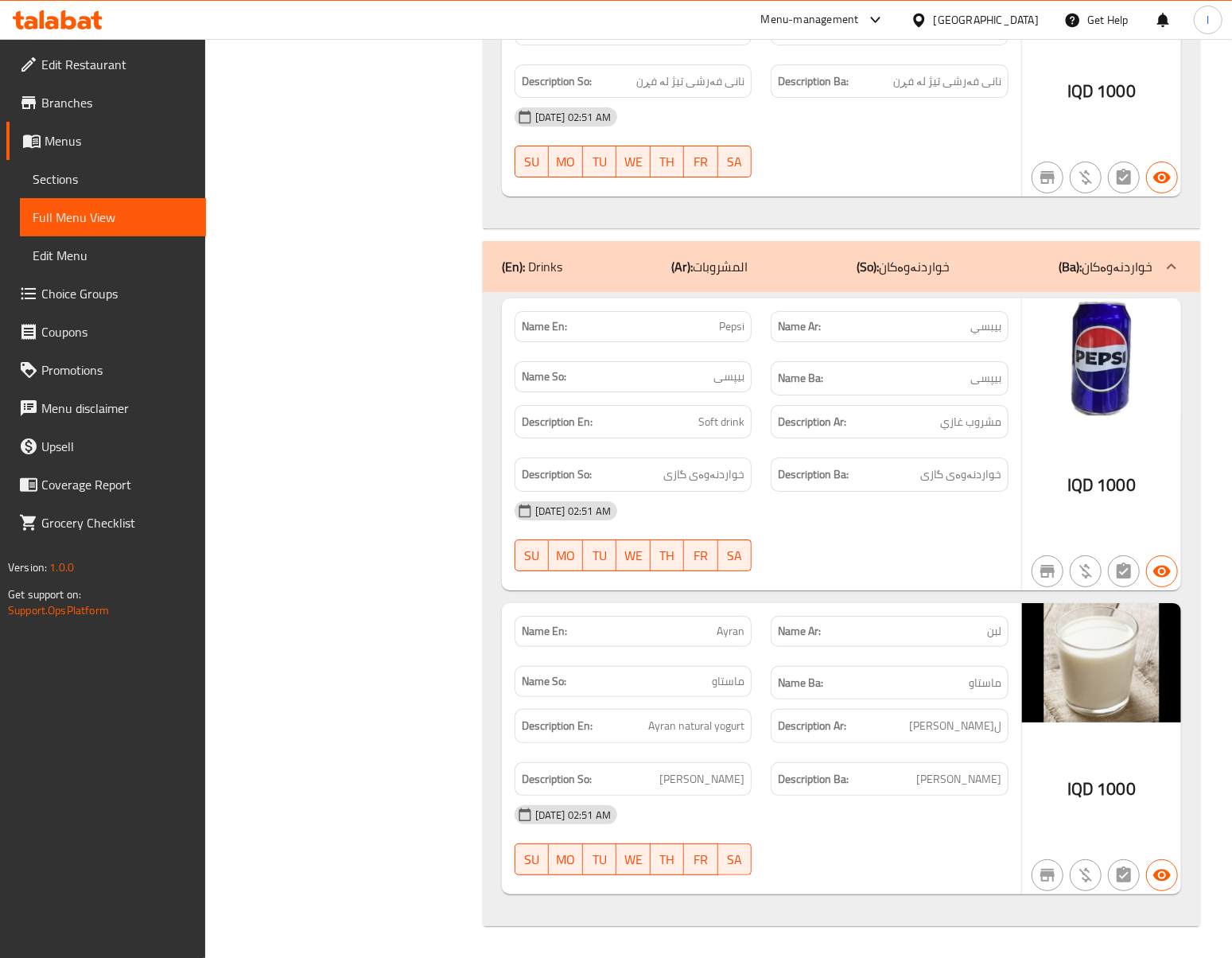
click at [814, 458] on div "Description Ba: خواردنەوەی گازی" at bounding box center [889, 475] width 238 height 35
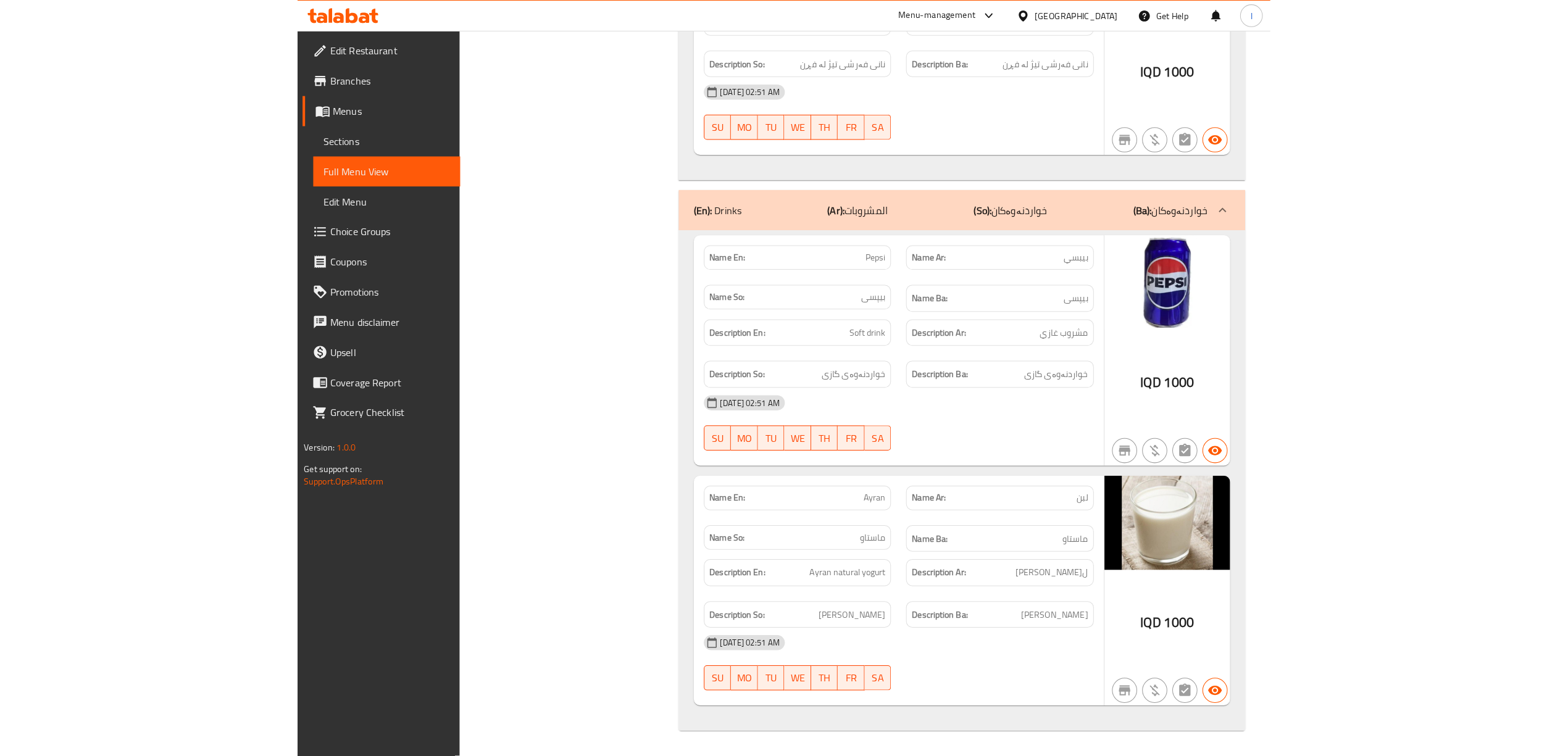
scroll to position [2484, 0]
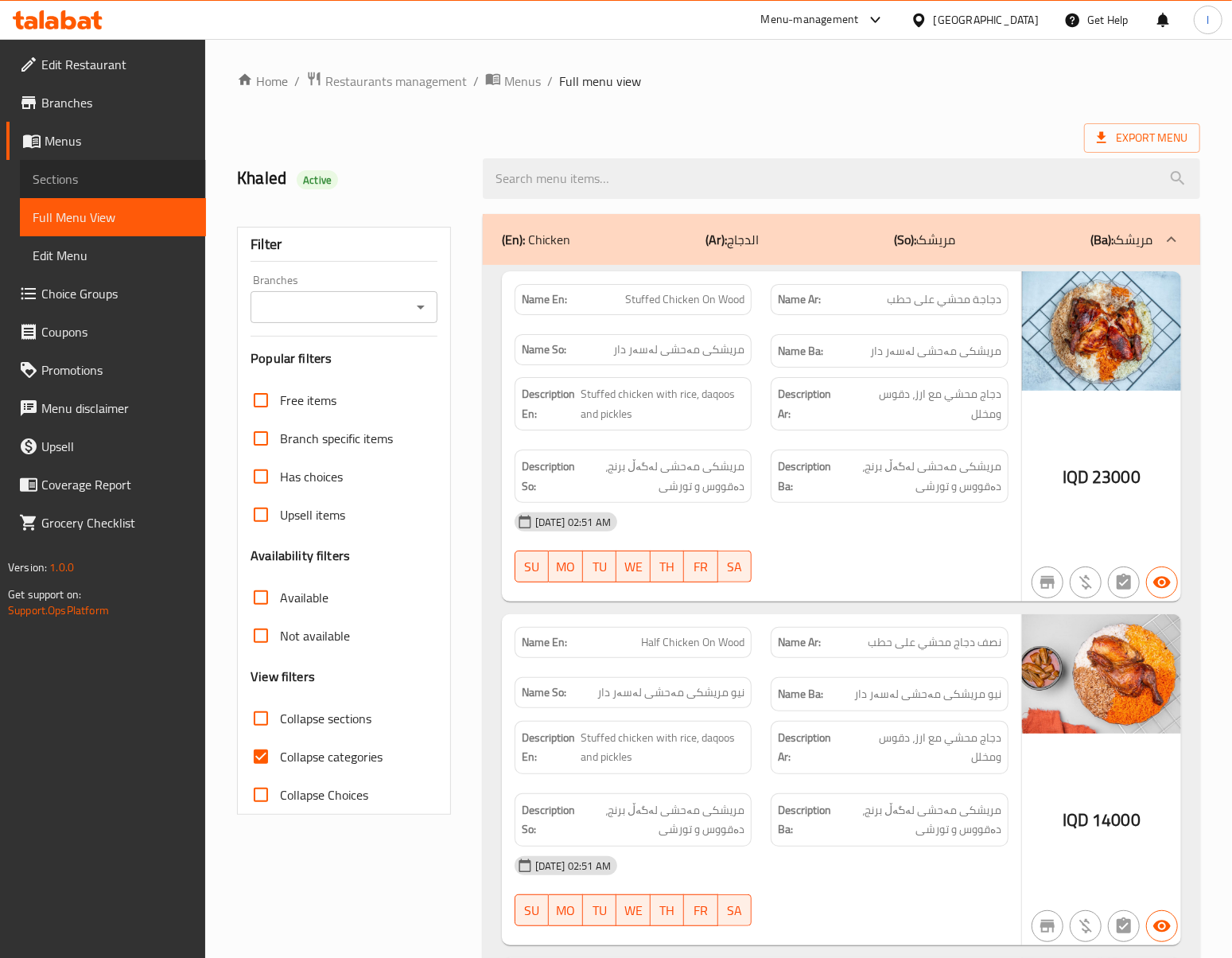
click at [103, 170] on span "Sections" at bounding box center [113, 178] width 160 height 19
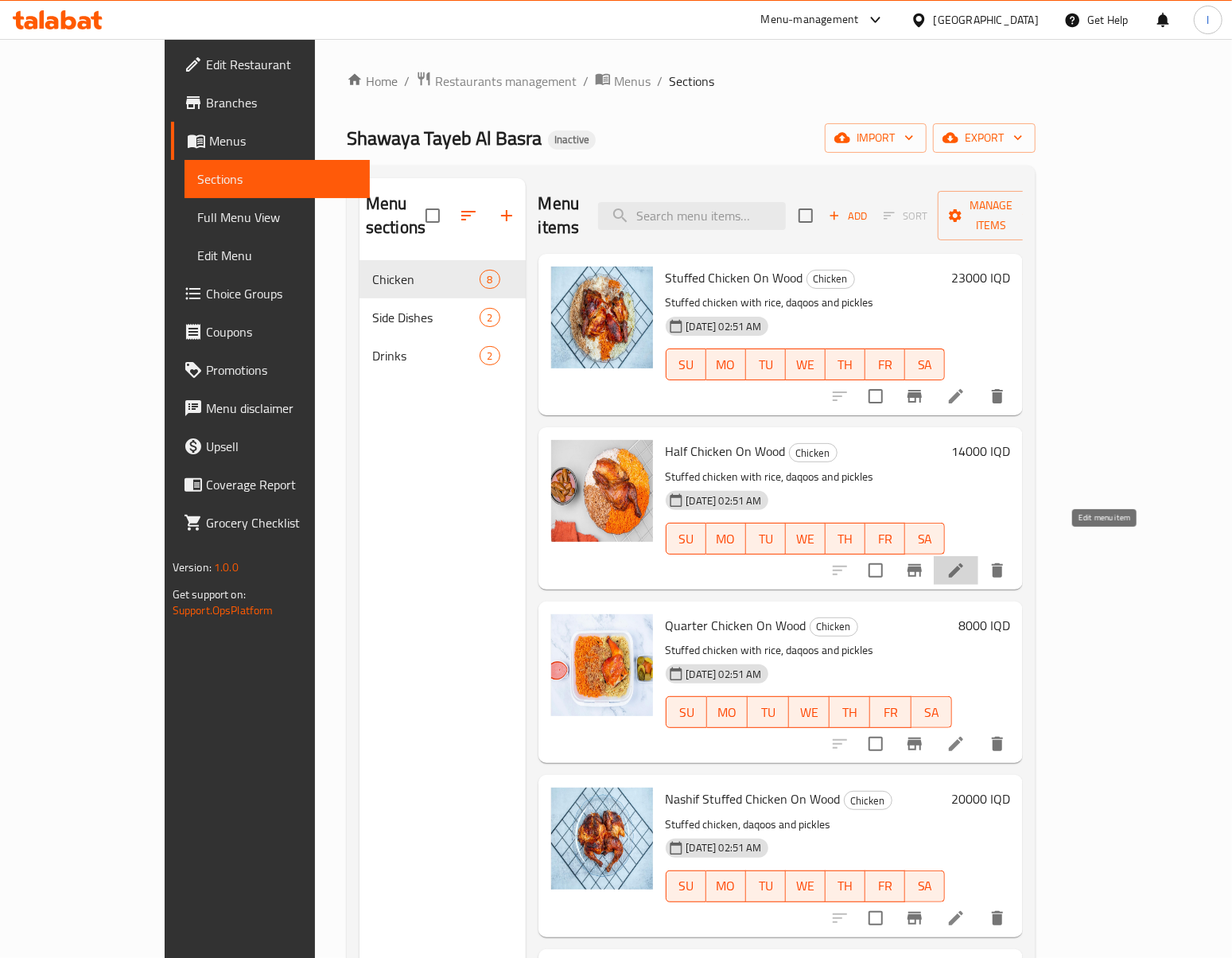
click at [966, 561] on icon at bounding box center [956, 570] width 19 height 19
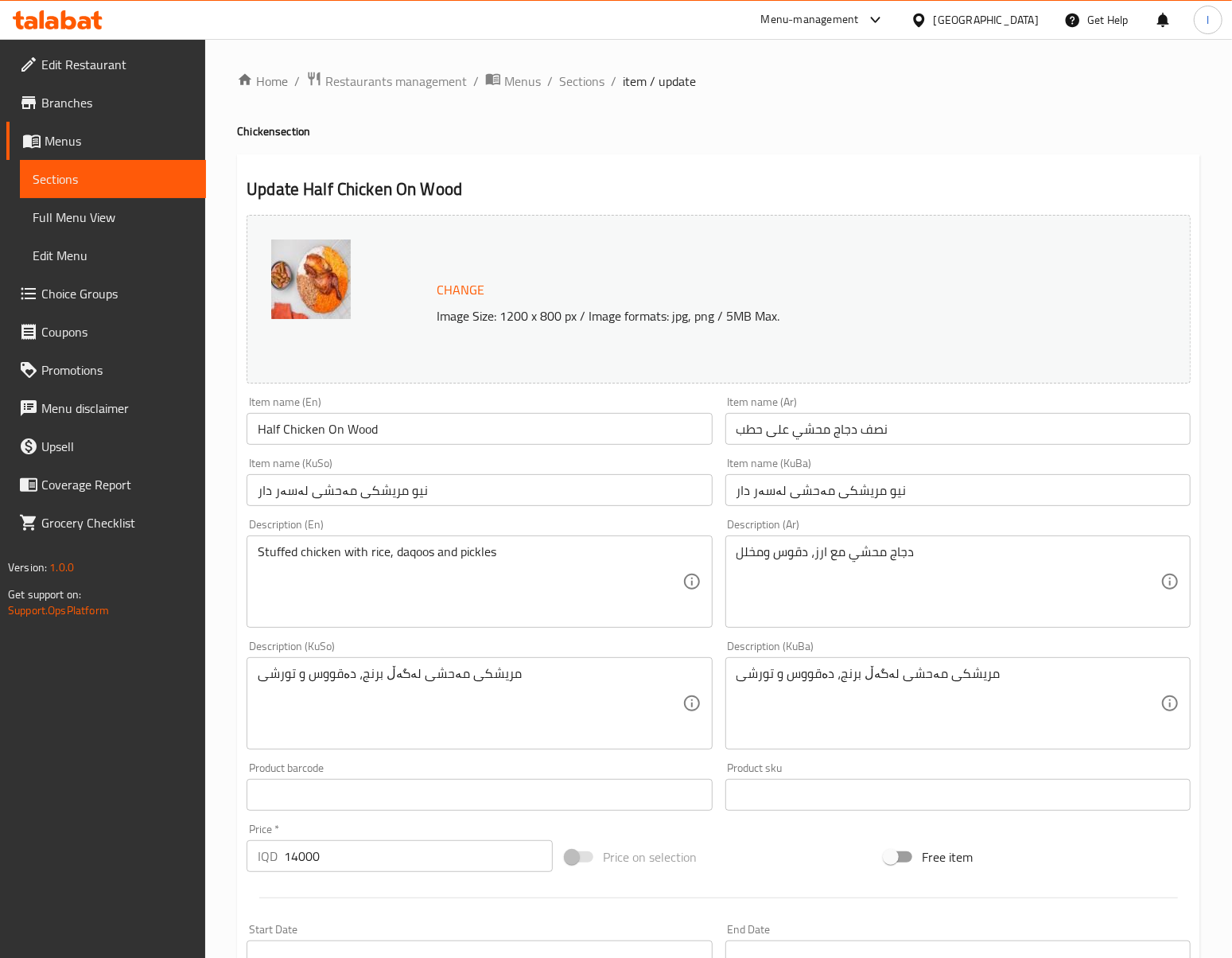
click at [287, 441] on input "Half Chicken On Wood" at bounding box center [479, 429] width 465 height 32
click at [281, 420] on input "Half Chicken On Wood" at bounding box center [479, 429] width 465 height 32
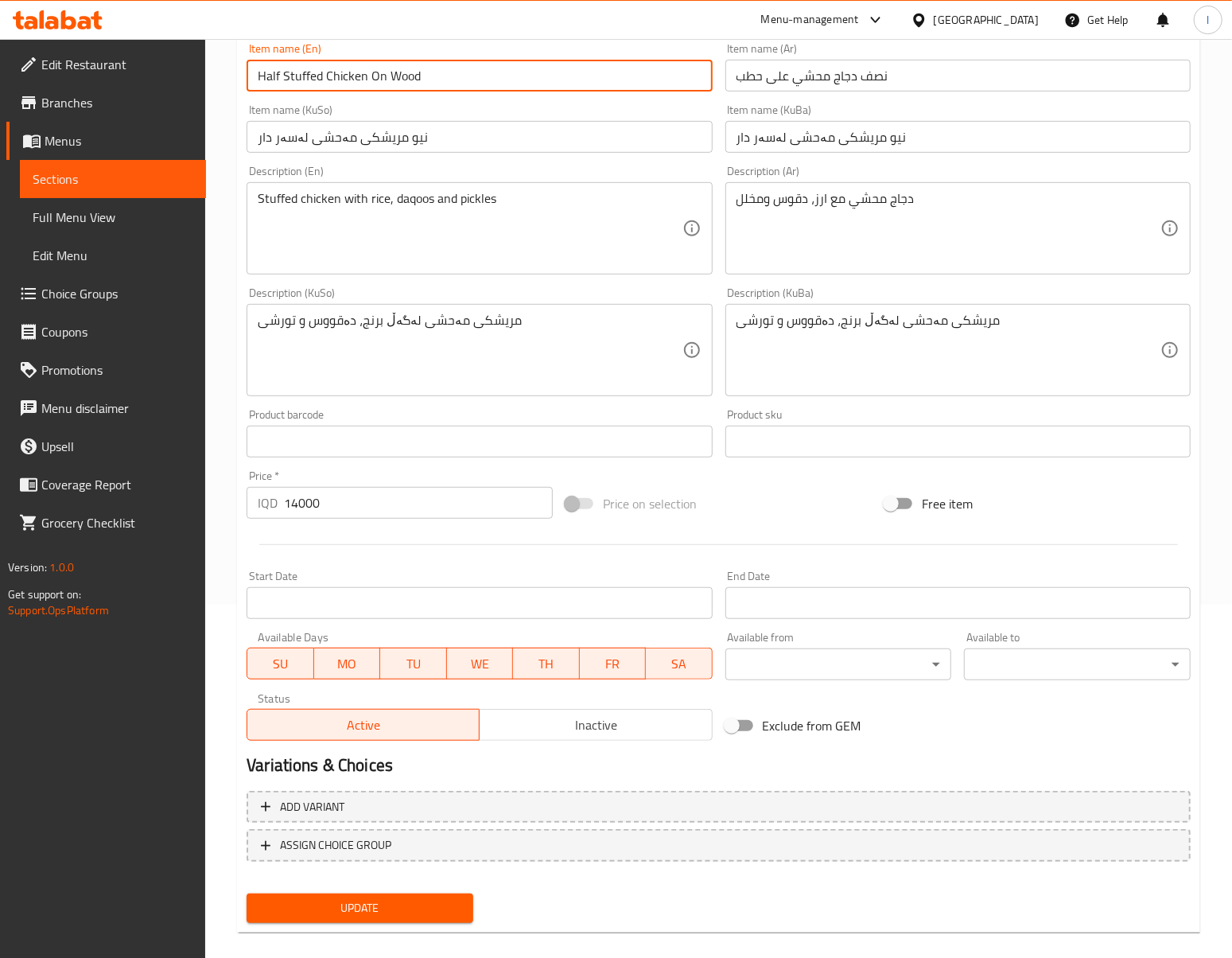
type input "Half Stuffed Chicken On Wood"
click at [357, 923] on div "Update" at bounding box center [360, 907] width 240 height 43
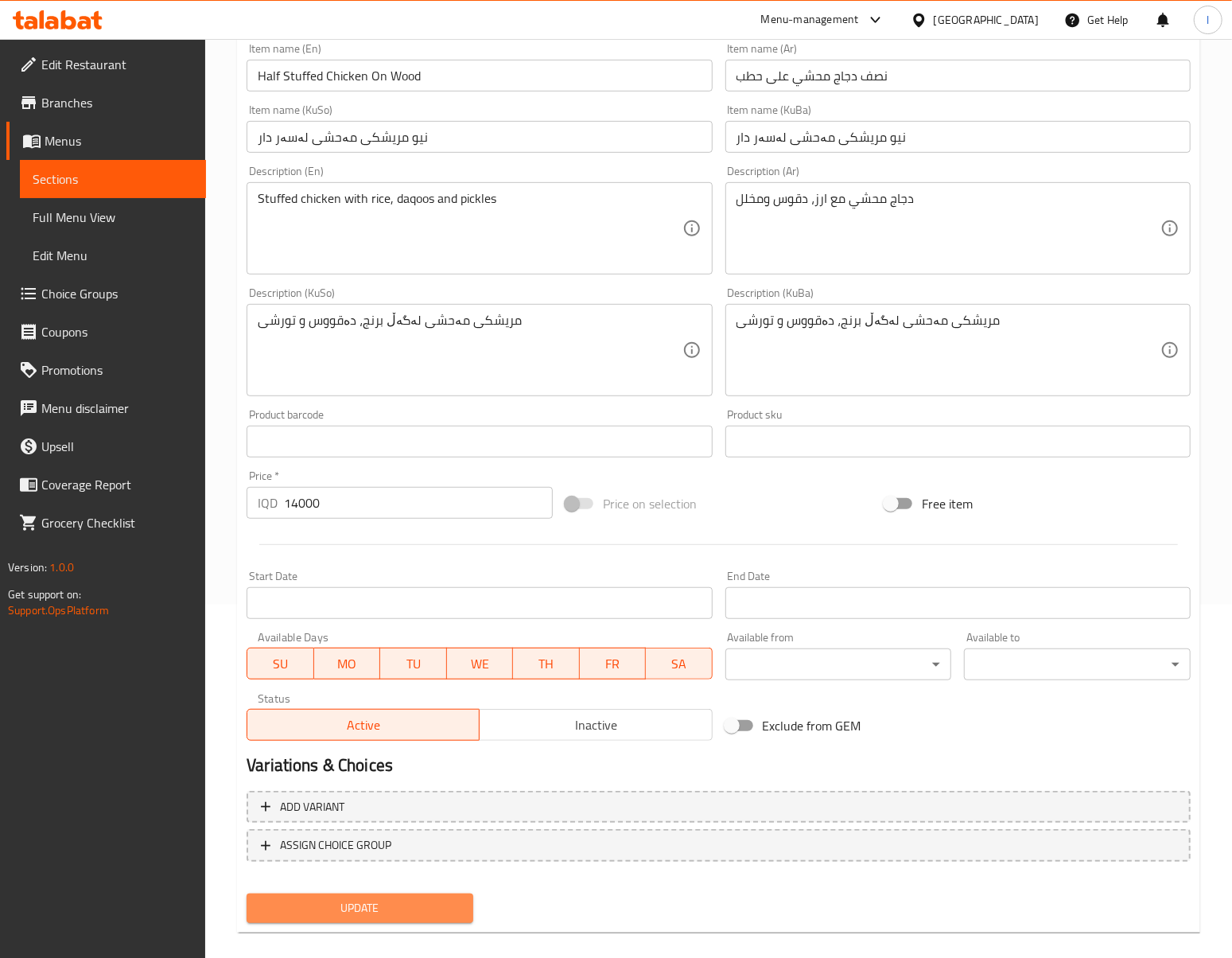
click at [357, 918] on button "Update" at bounding box center [359, 908] width 227 height 30
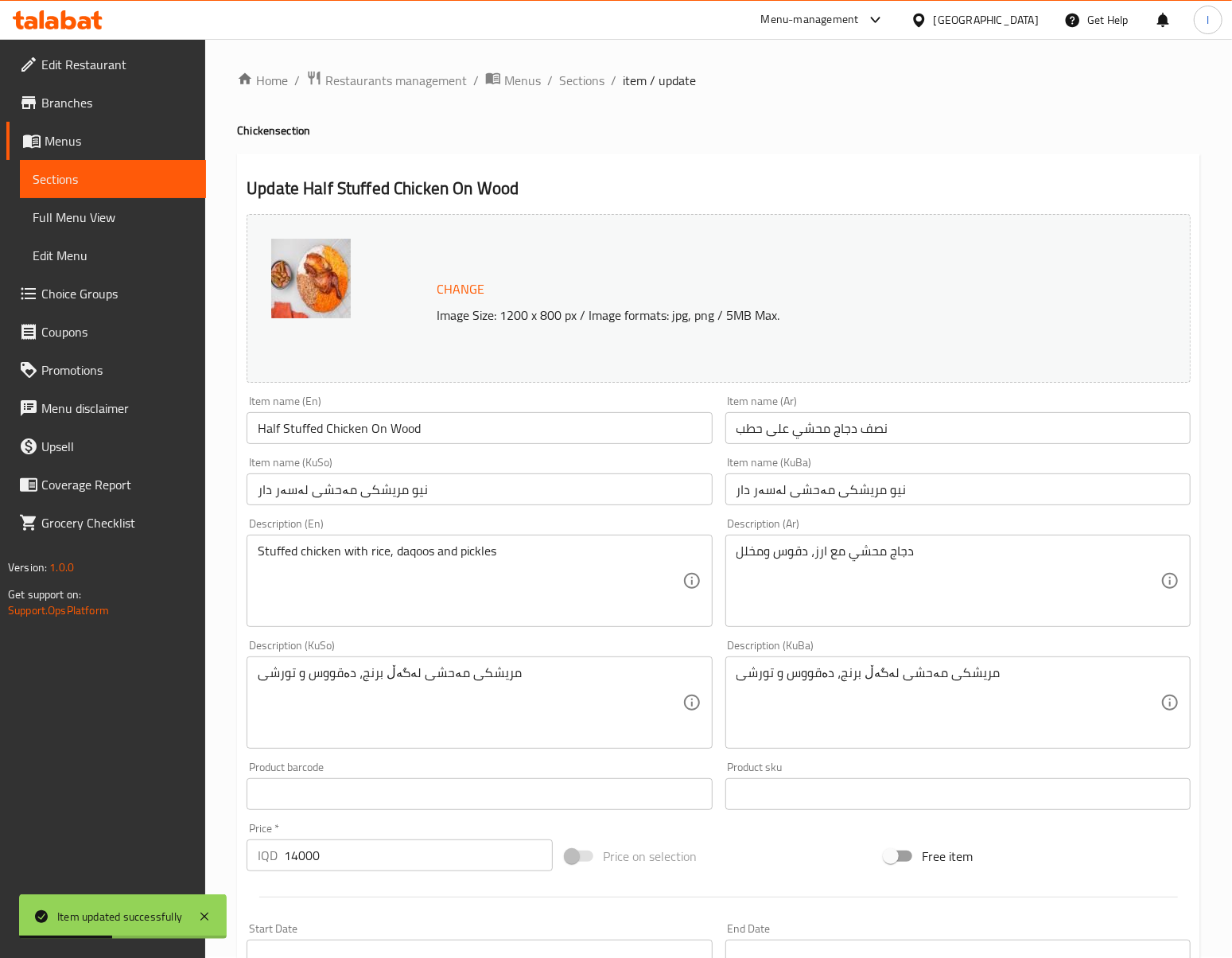
scroll to position [0, 0]
click at [588, 90] on span "Sections" at bounding box center [582, 80] width 46 height 19
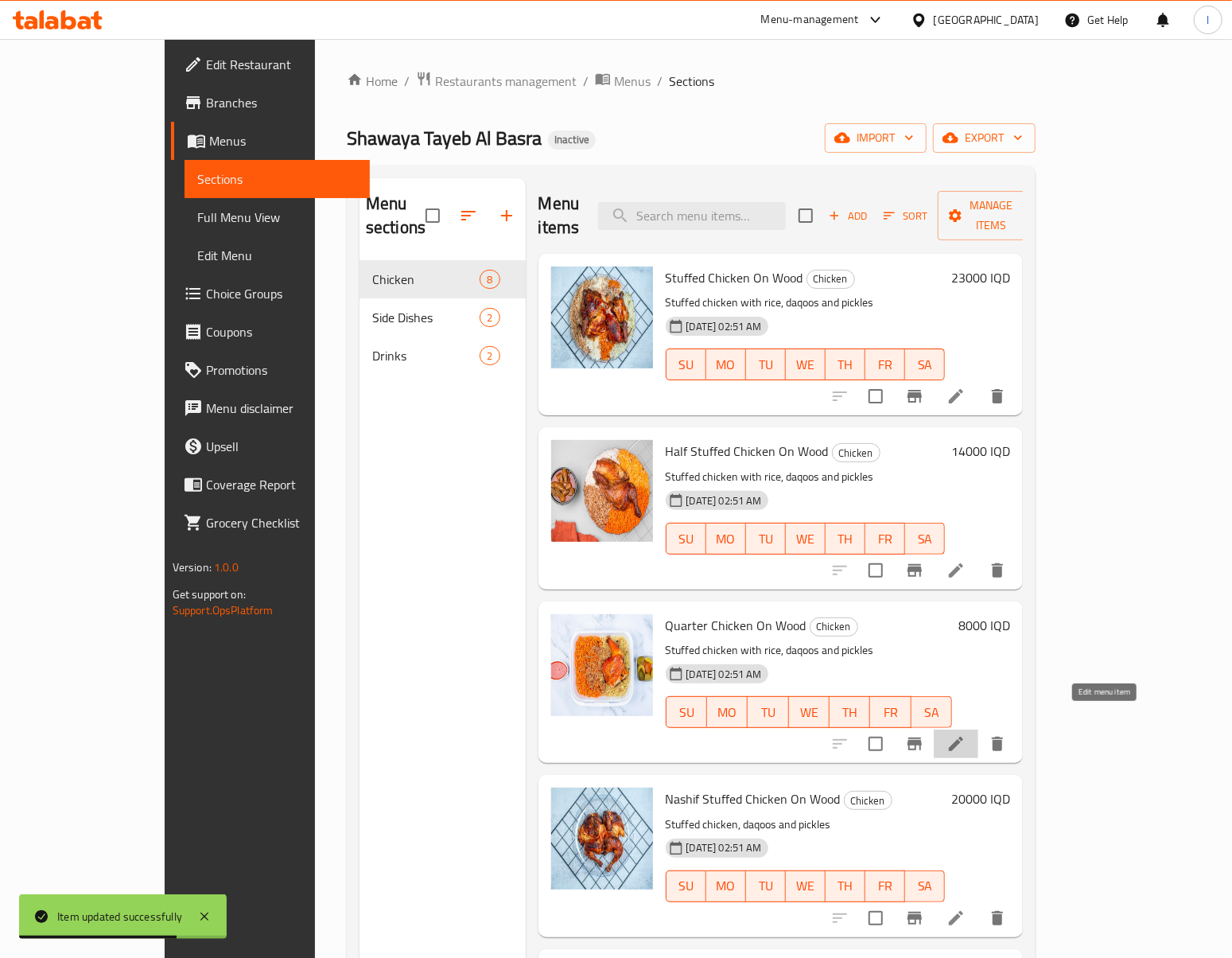
click at [964, 737] on icon at bounding box center [956, 744] width 14 height 14
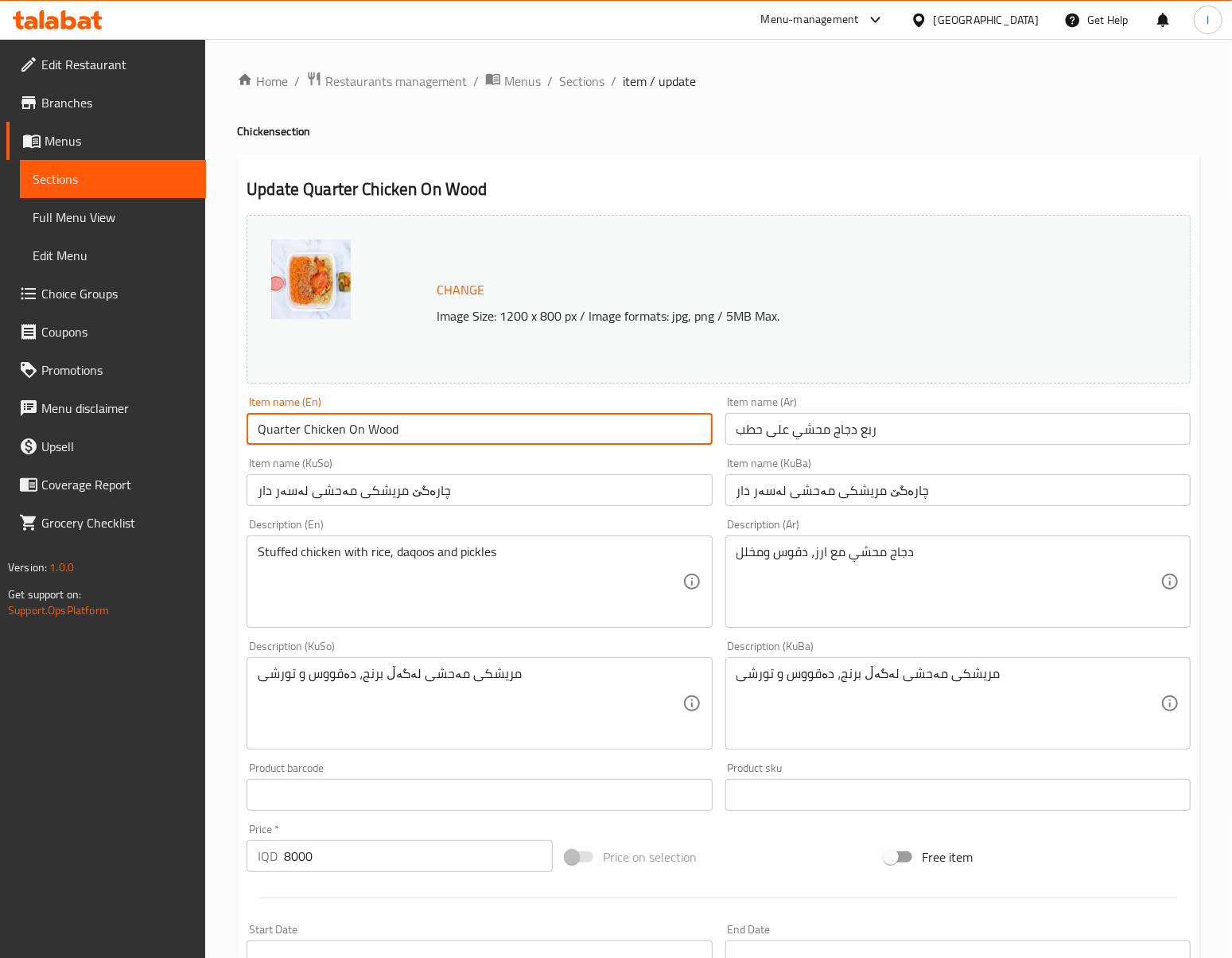
click at [306, 435] on input "Quarter Chicken On Wood" at bounding box center [479, 429] width 465 height 32
click at [296, 426] on input "Quarter Chicken On Wood" at bounding box center [479, 429] width 465 height 32
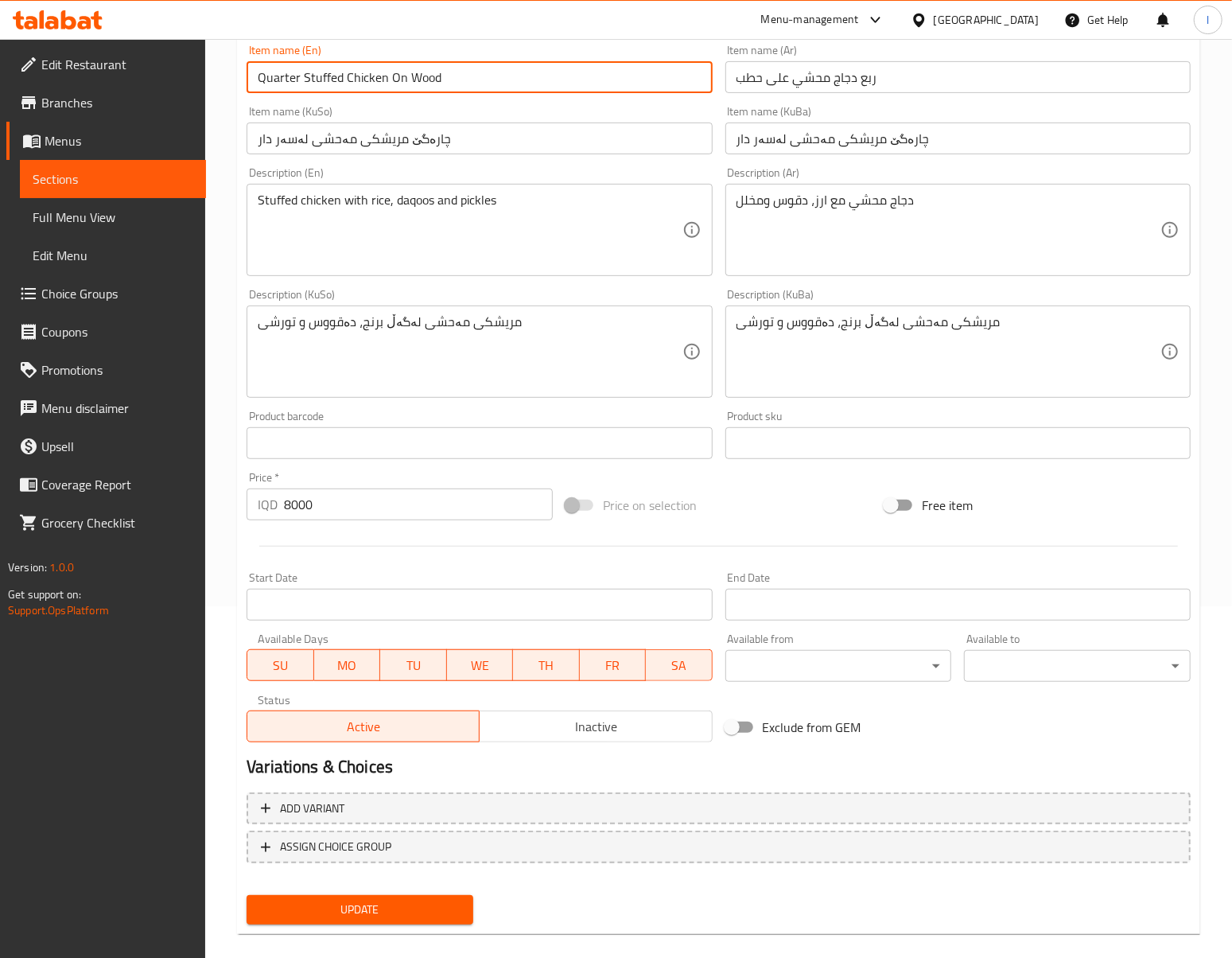
scroll to position [354, 0]
type input "Quarter Stuffed Chicken On Wood"
click at [373, 907] on span "Update" at bounding box center [359, 908] width 201 height 20
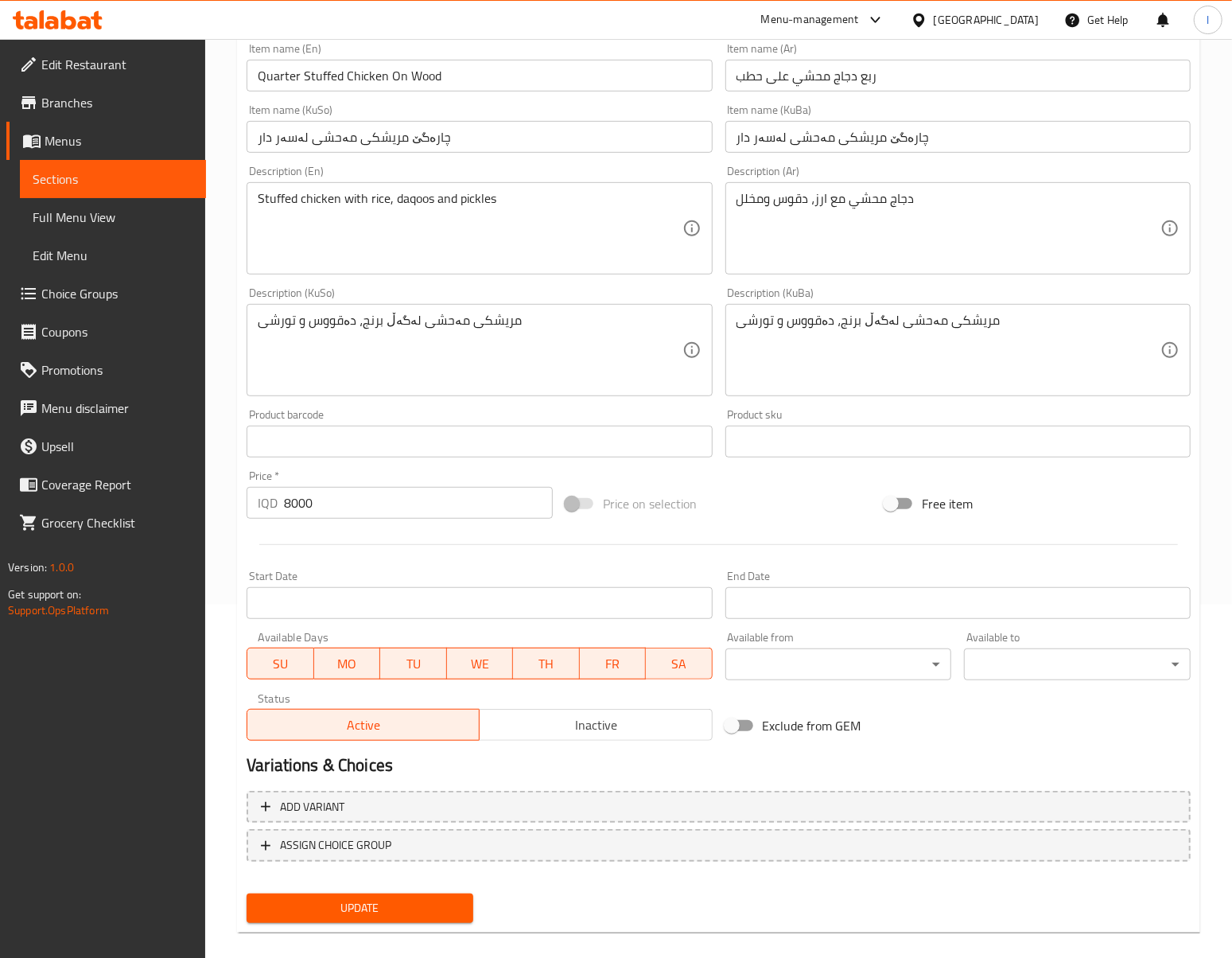
click at [428, 916] on span "Update" at bounding box center [359, 908] width 201 height 20
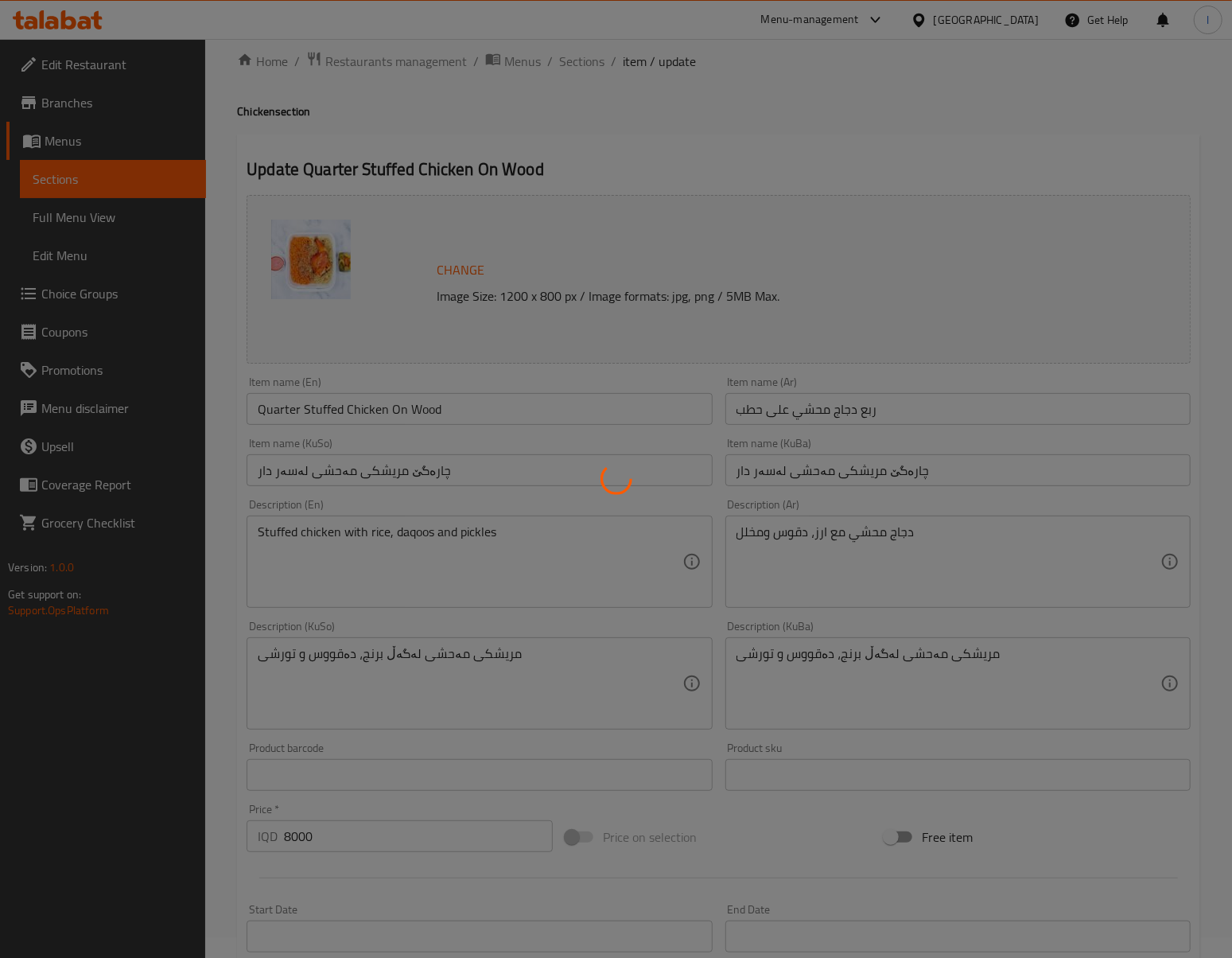
scroll to position [0, 0]
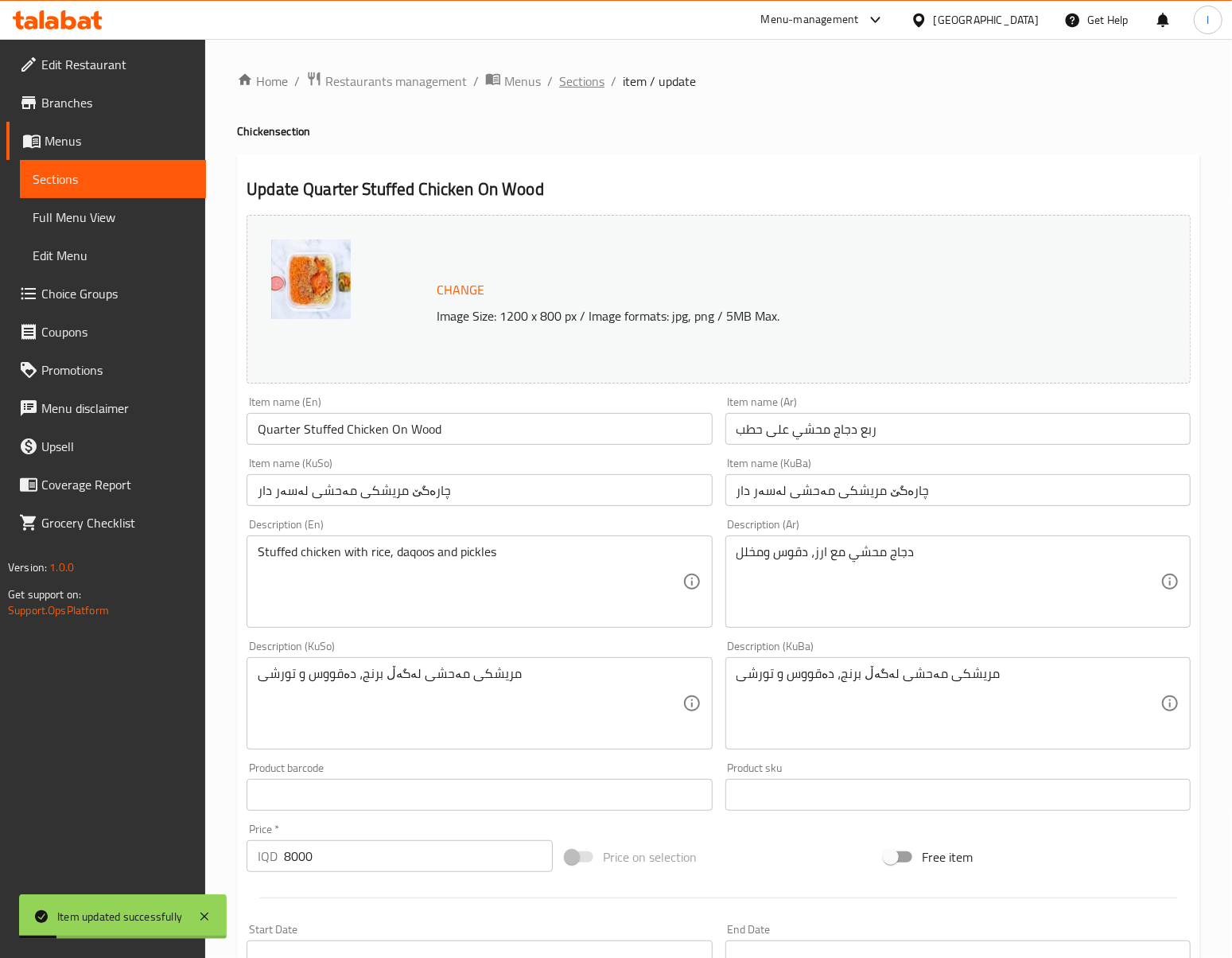
click at [592, 83] on span "Sections" at bounding box center [582, 80] width 46 height 19
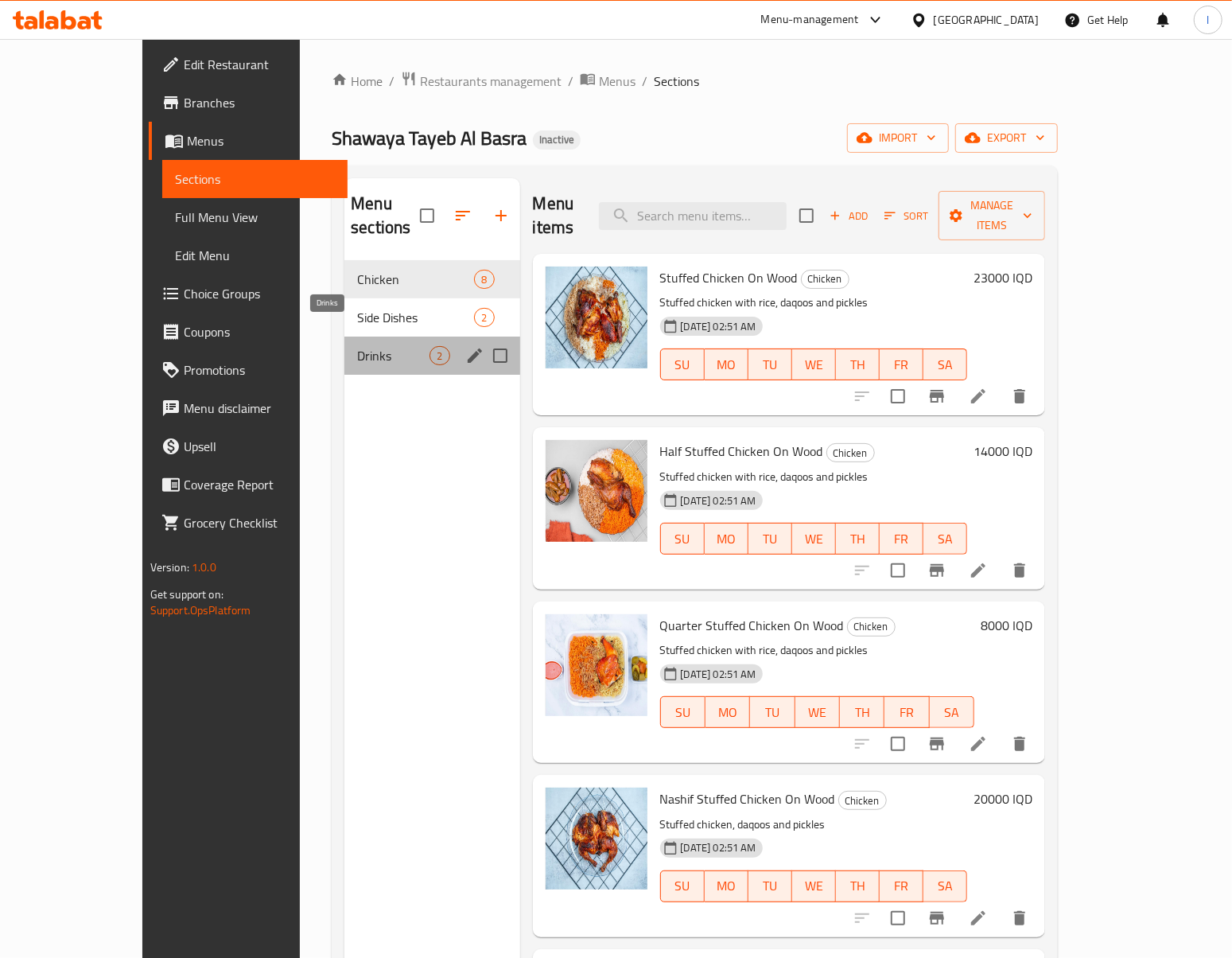
click at [358, 346] on span "Drinks" at bounding box center [393, 355] width 72 height 19
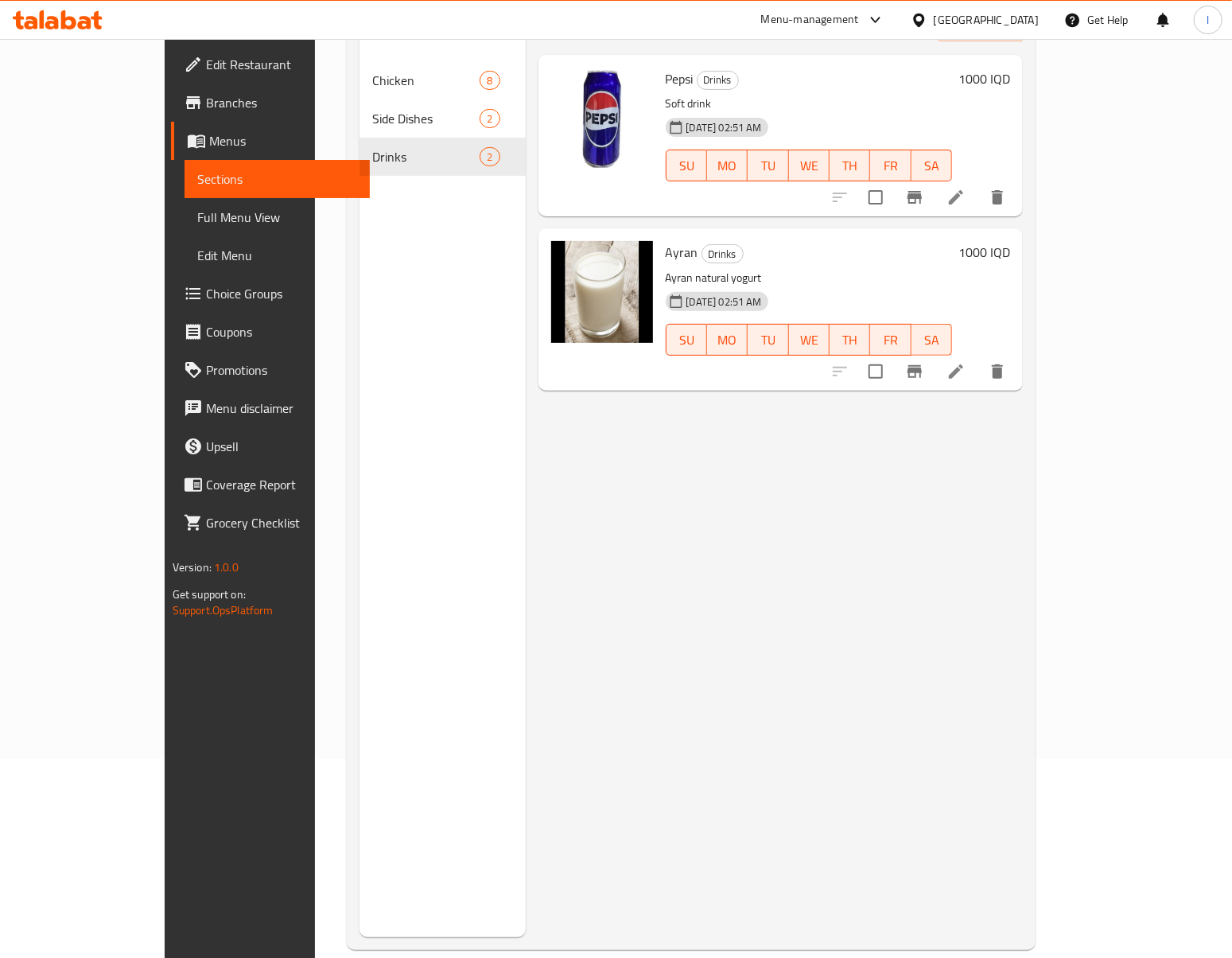
scroll to position [224, 0]
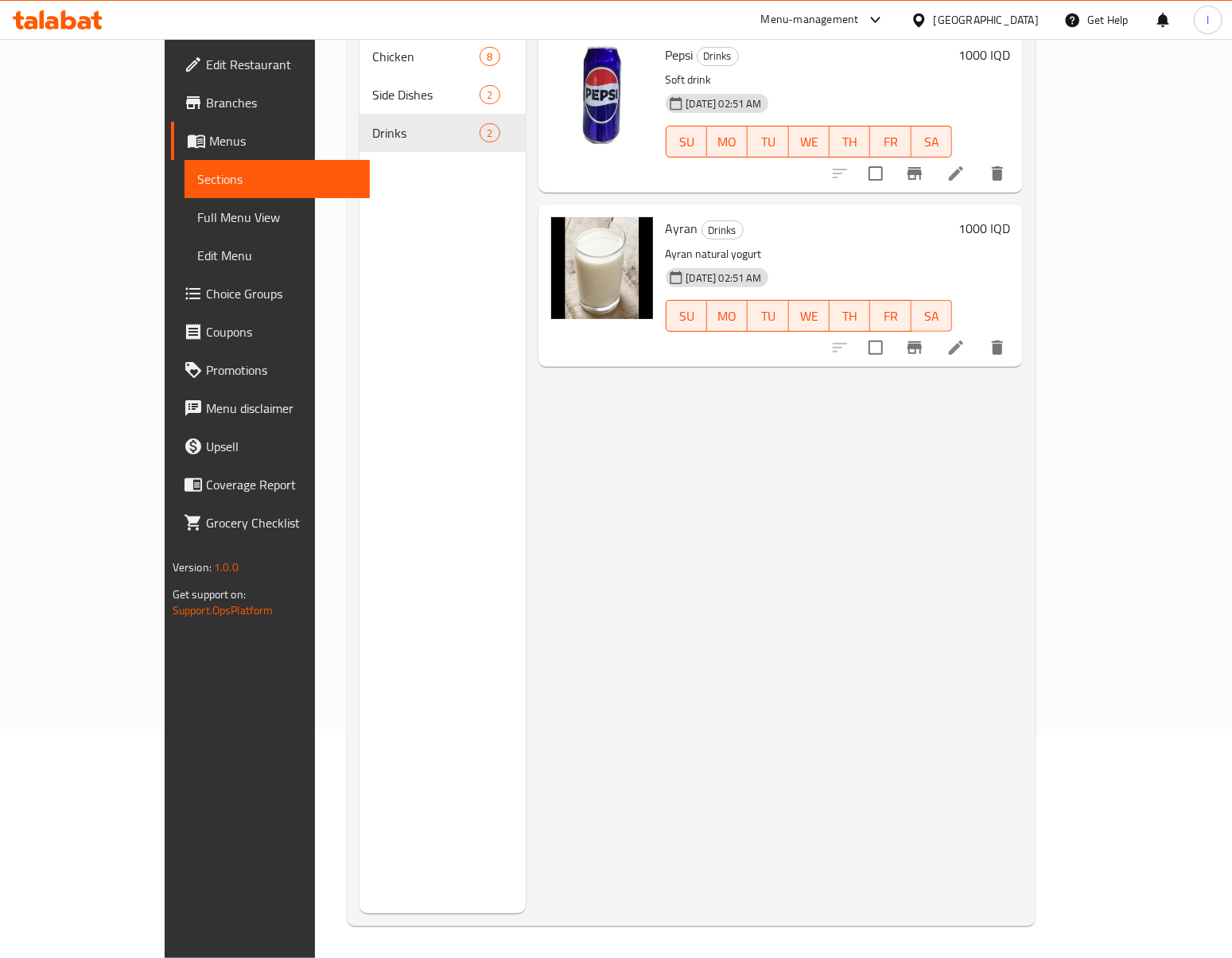
click at [966, 338] on icon at bounding box center [956, 347] width 19 height 19
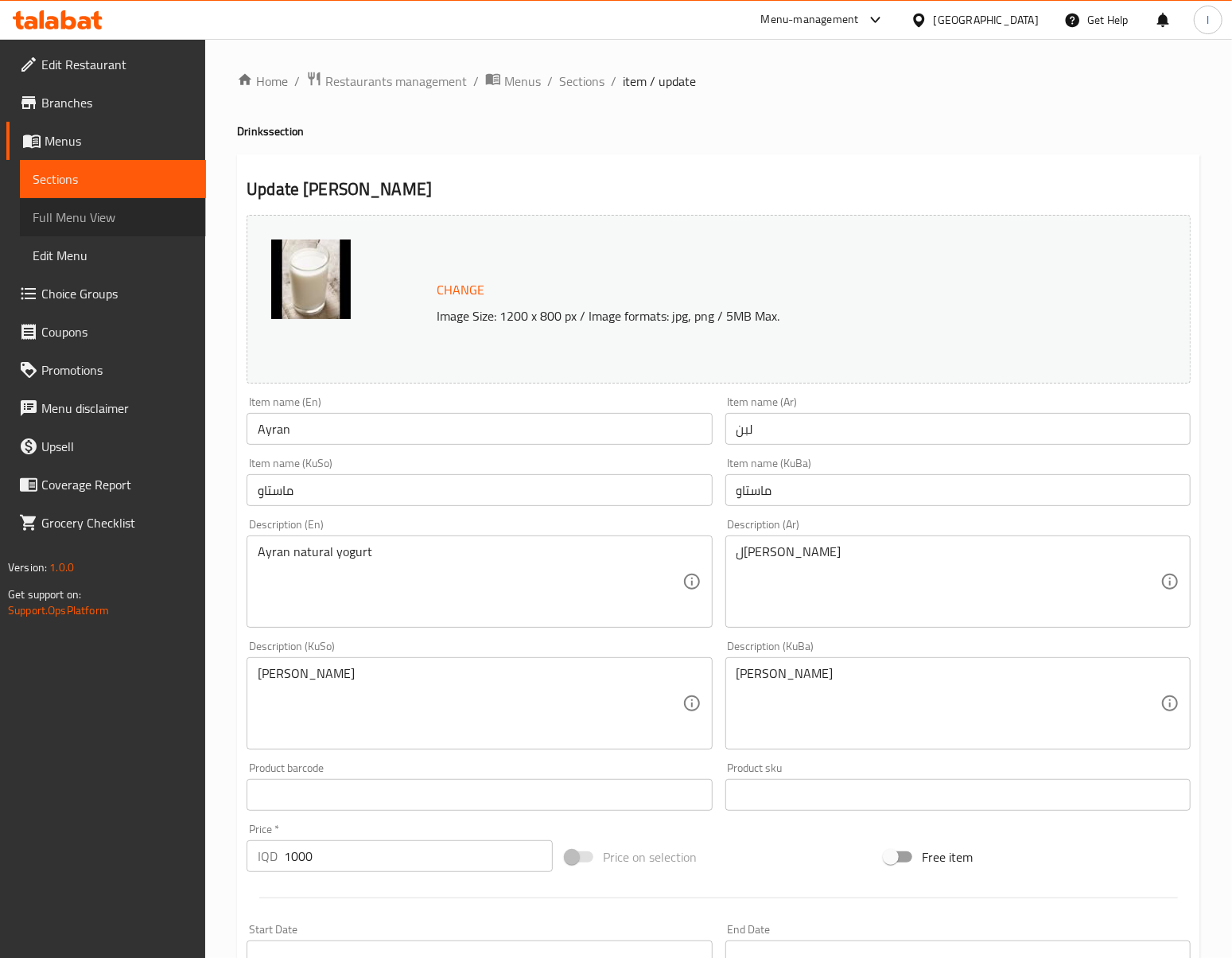
click at [43, 214] on span "Full Menu View" at bounding box center [113, 217] width 160 height 19
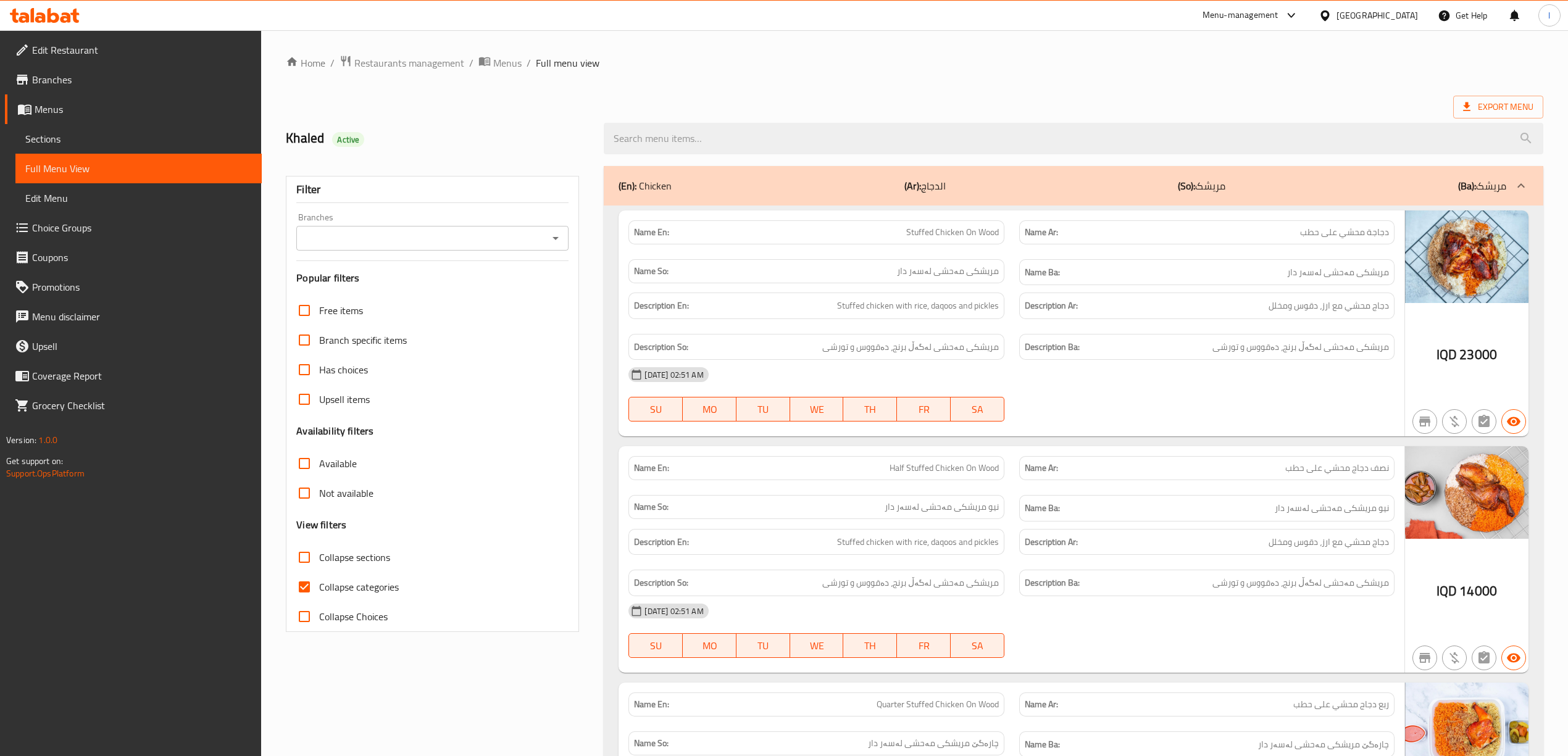
click at [503, 240] on input "Branches" at bounding box center [422, 238] width 244 height 17
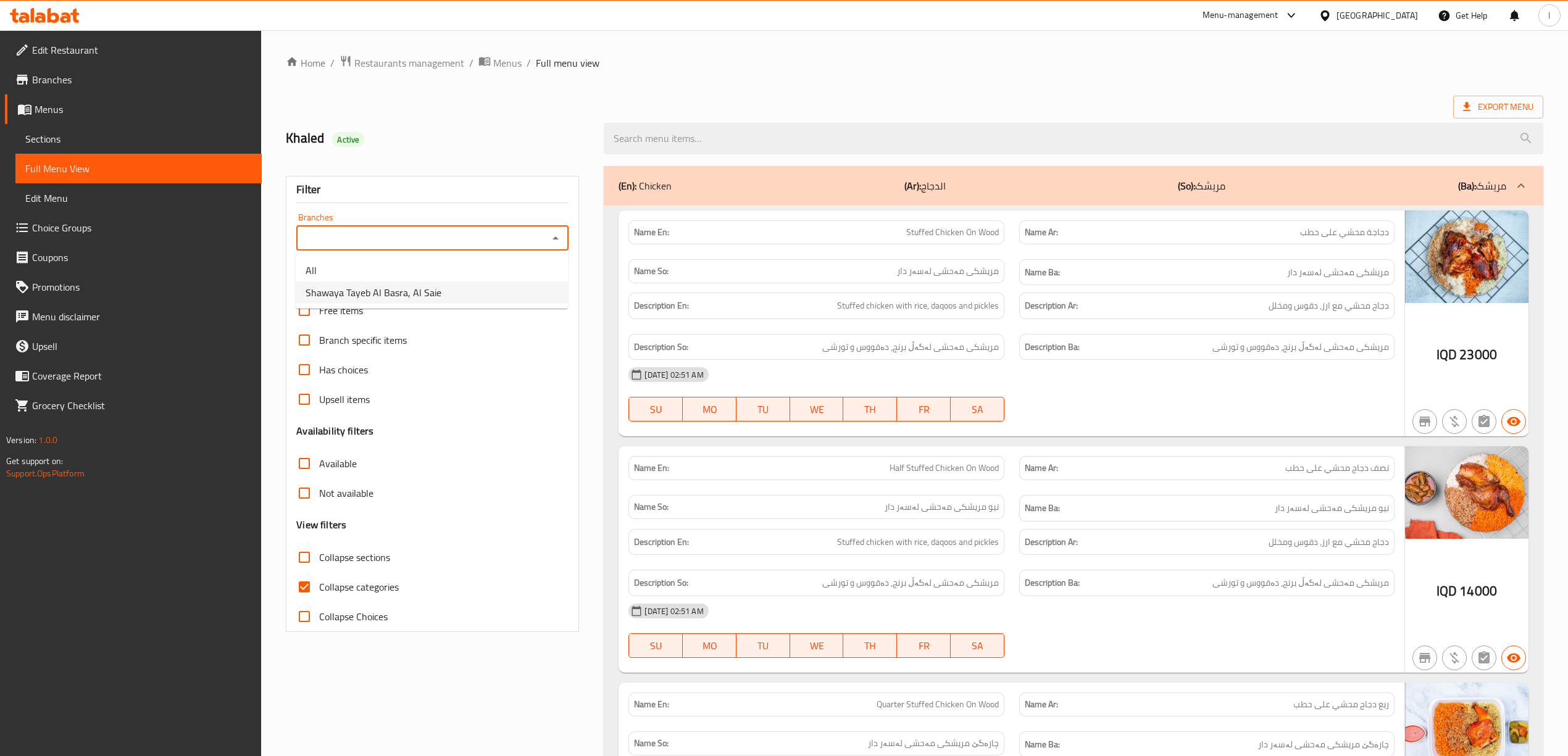
click at [442, 300] on li "Shawaya Tayeb Al Basra, Al Saie" at bounding box center [432, 292] width 272 height 22
type input "Shawaya Tayeb Al Basra, Al Saie"
click at [302, 585] on input "Collapse categories" at bounding box center [304, 586] width 30 height 30
checkbox input "false"
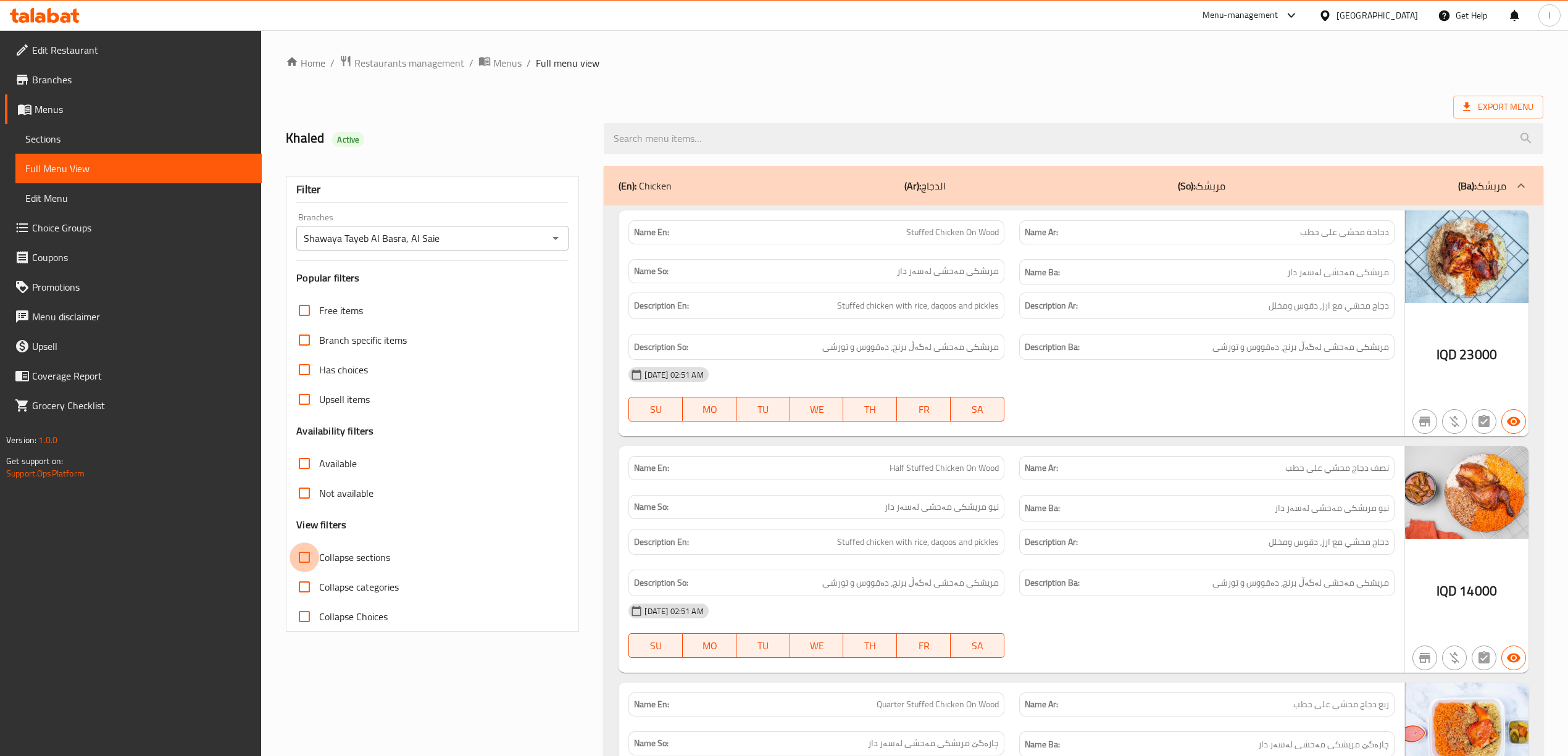
click at [305, 550] on input "Collapse sections" at bounding box center [304, 557] width 30 height 30
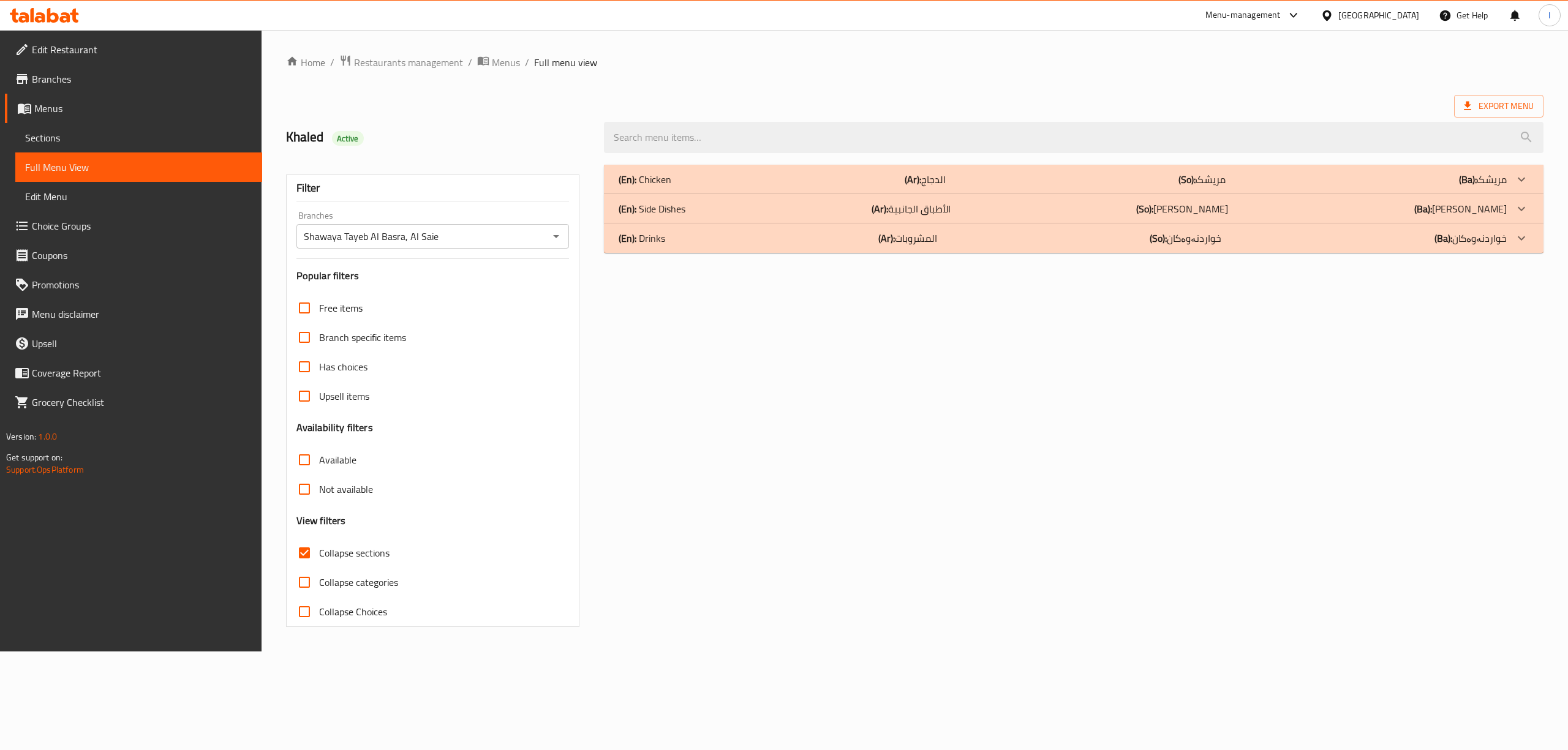
click at [303, 551] on input "Collapse sections" at bounding box center [304, 553] width 30 height 30
checkbox input "false"
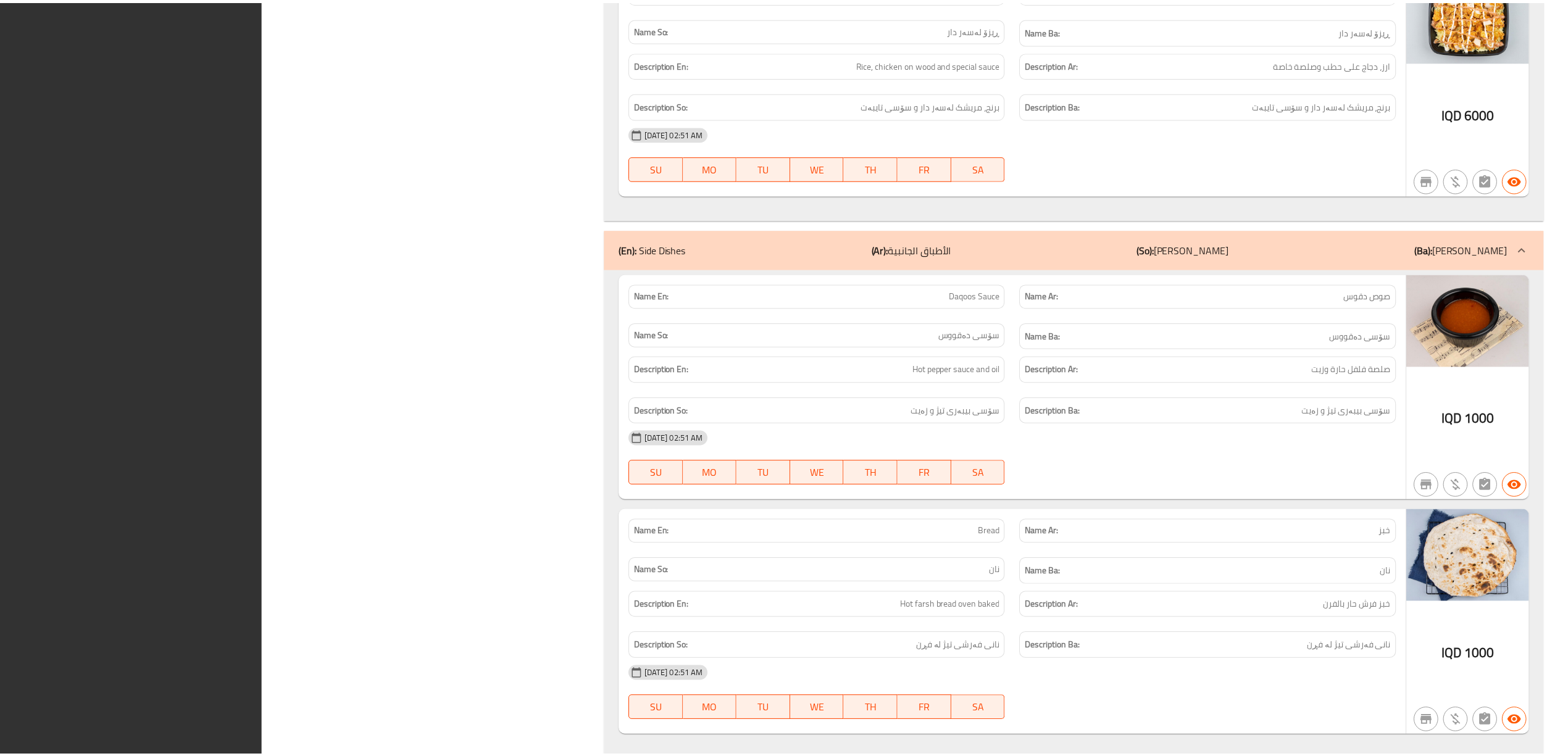
scroll to position [2484, 0]
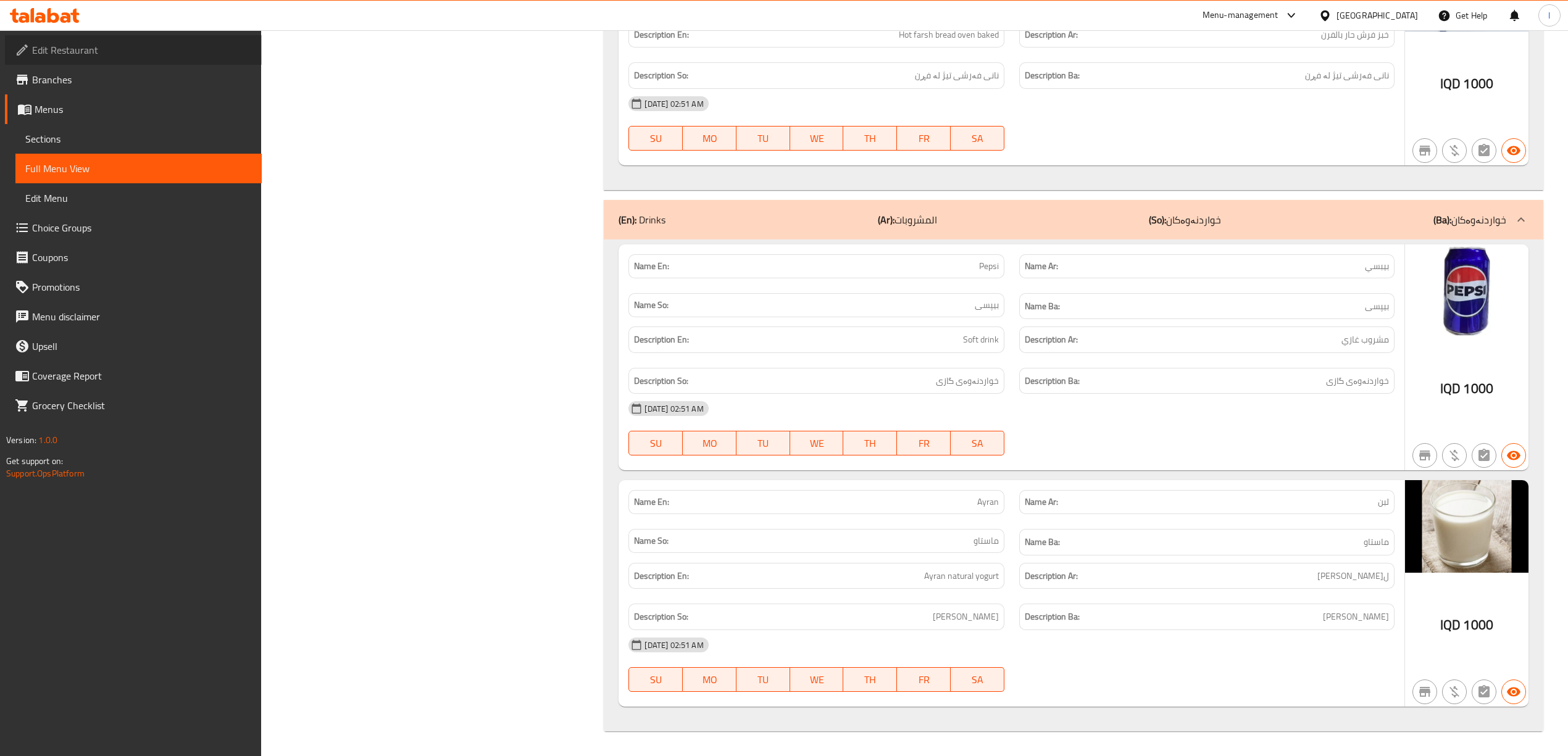
click at [163, 48] on span "Edit Restaurant" at bounding box center [142, 49] width 220 height 15
